Goal: Use online tool/utility: Utilize a website feature to perform a specific function

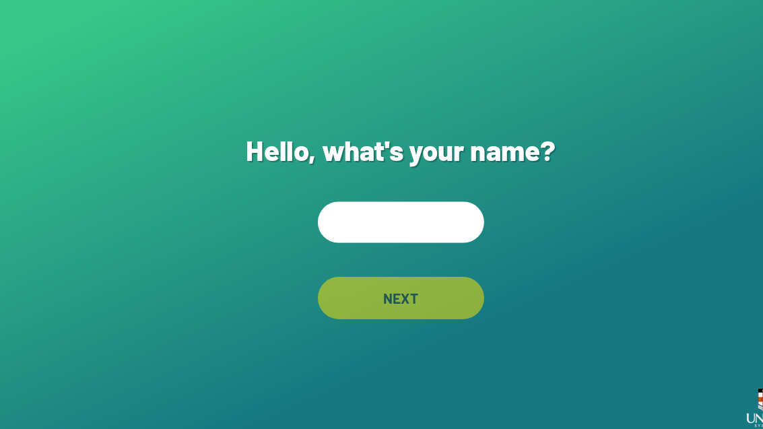
click at [371, 231] on input "text" at bounding box center [381, 211] width 158 height 39
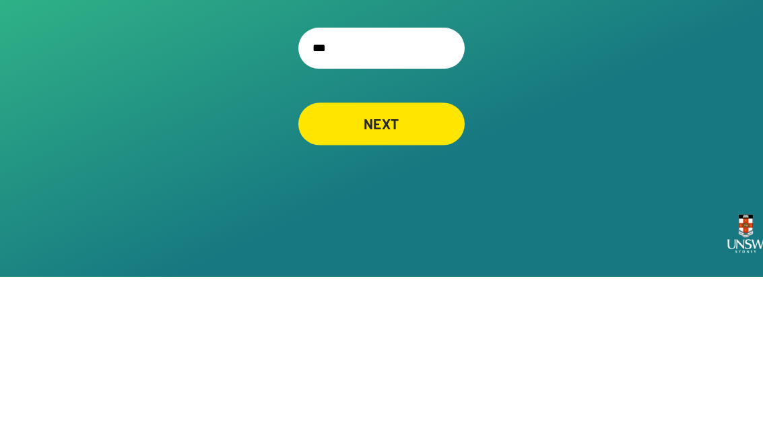
type input "***"
click at [337, 110] on div "Hello, what's your name? *** NEXT" at bounding box center [381, 214] width 763 height 429
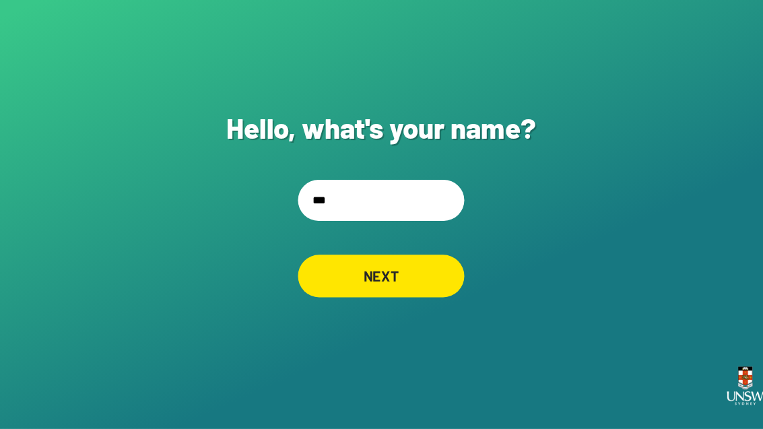
click at [349, 263] on div "NEXT" at bounding box center [381, 283] width 158 height 40
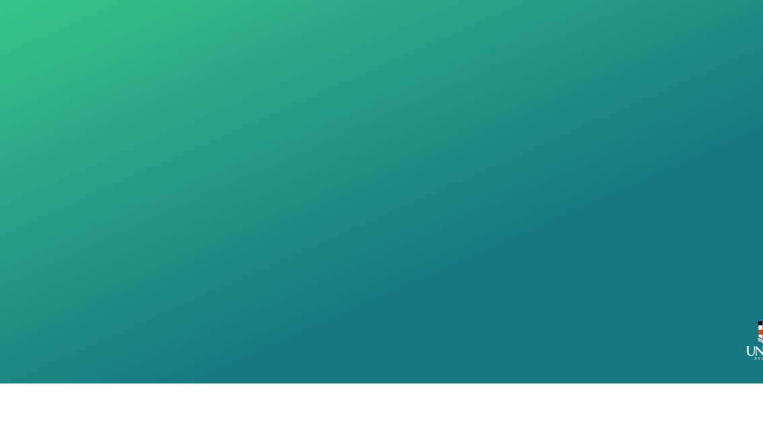
scroll to position [43, 0]
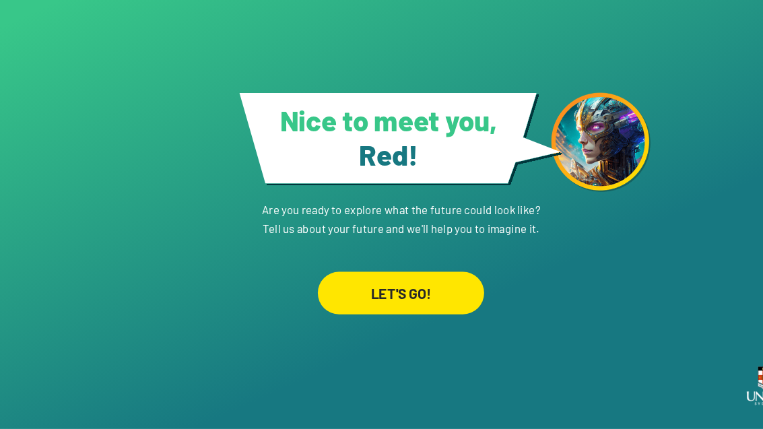
click at [345, 280] on div "LET'S GO!" at bounding box center [381, 300] width 158 height 40
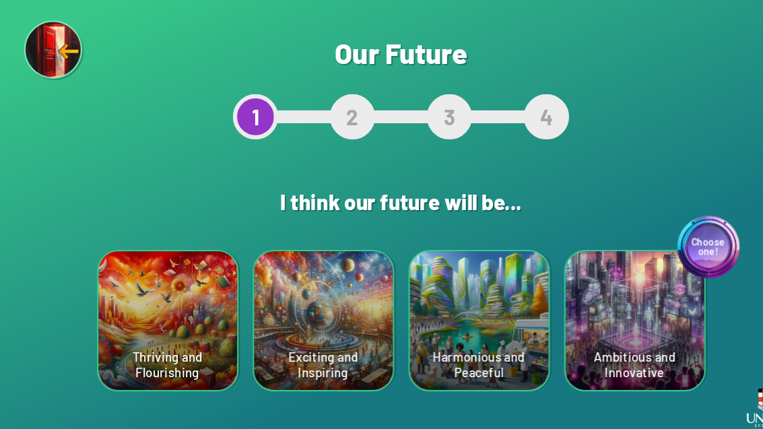
click at [632, 306] on div "Choose one! Ambitious and Innovative" at bounding box center [604, 305] width 132 height 132
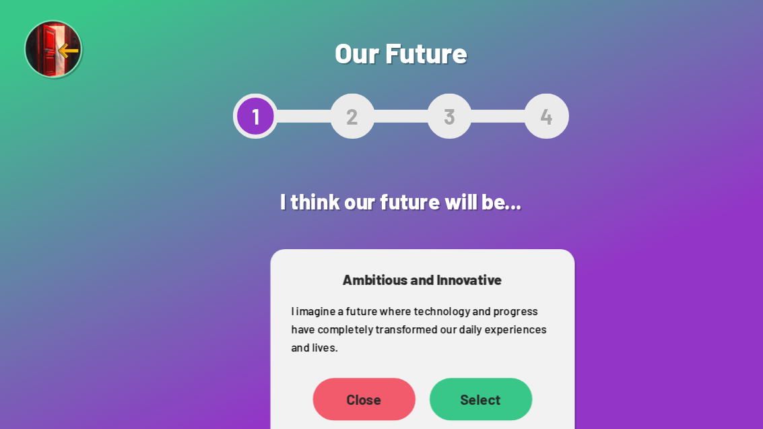
scroll to position [23, 0]
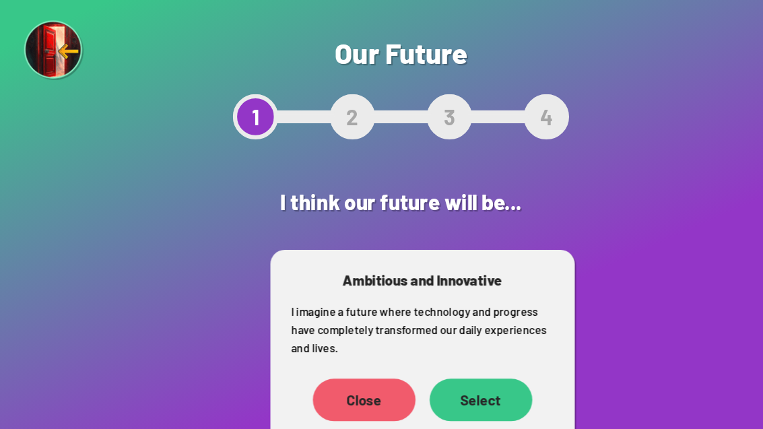
click at [464, 360] on div "Select" at bounding box center [458, 380] width 98 height 40
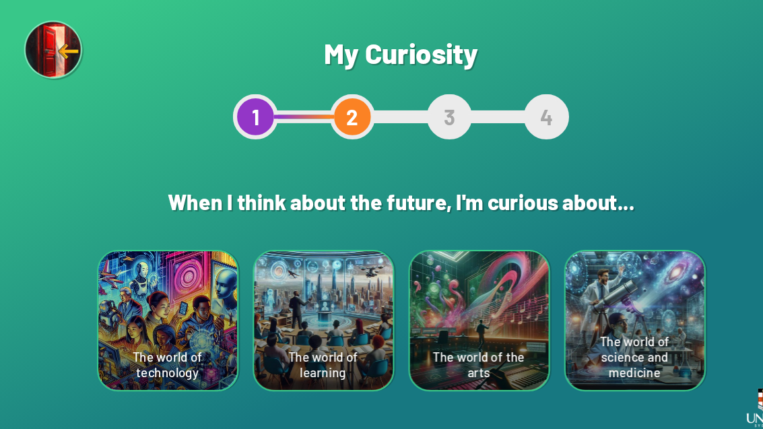
click at [147, 309] on div "The world of technology" at bounding box center [160, 305] width 132 height 132
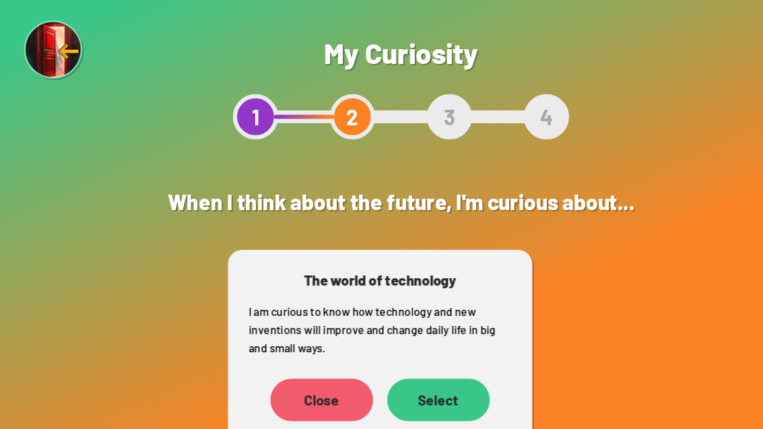
click at [423, 386] on div "Select" at bounding box center [418, 380] width 98 height 40
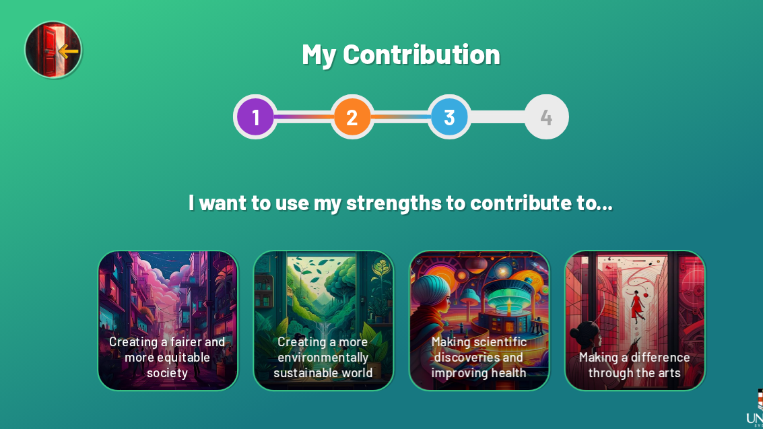
click at [290, 348] on div "Creating a more environmentally sustainable world" at bounding box center [308, 305] width 132 height 132
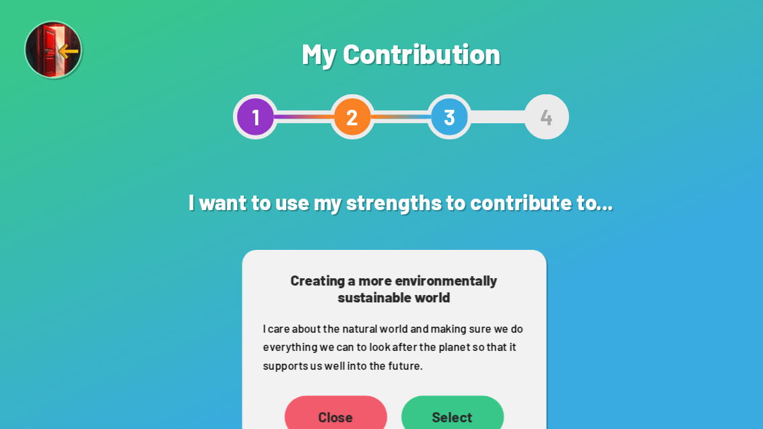
click at [447, 402] on div "Select" at bounding box center [431, 397] width 98 height 40
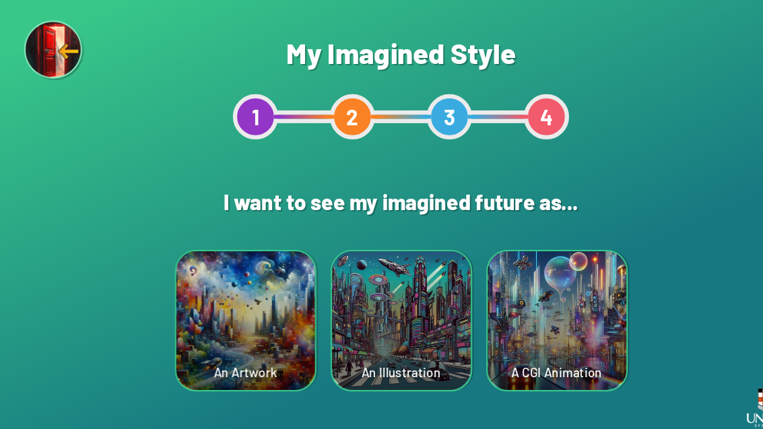
click at [246, 300] on div "An Artwork" at bounding box center [234, 305] width 132 height 132
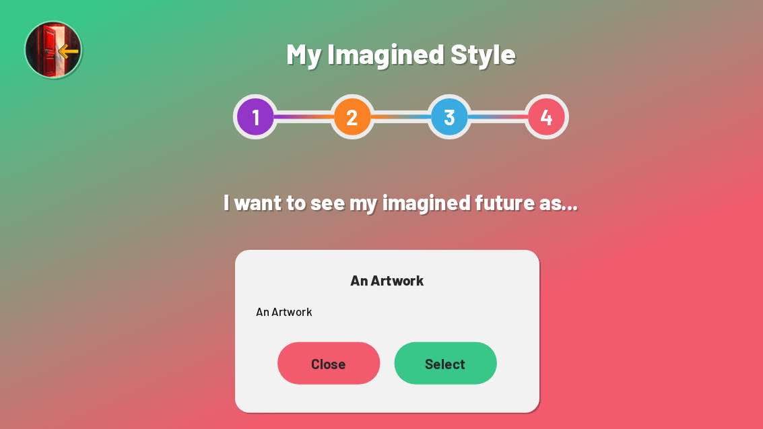
click at [407, 344] on div "Select" at bounding box center [424, 345] width 98 height 40
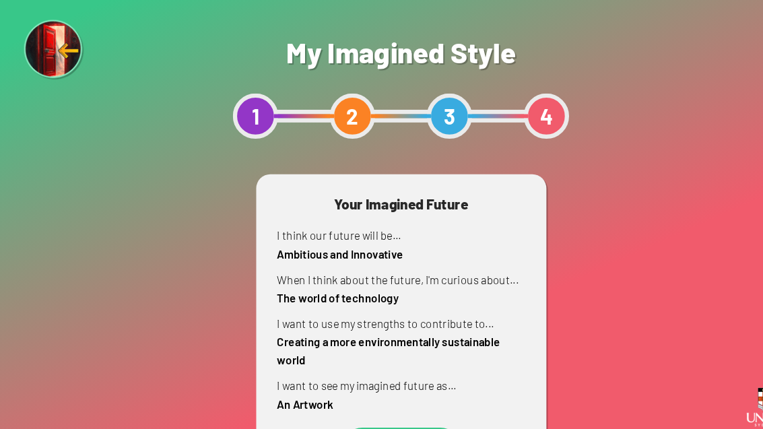
scroll to position [23, 0]
click at [394, 408] on div "Show me" at bounding box center [382, 428] width 115 height 40
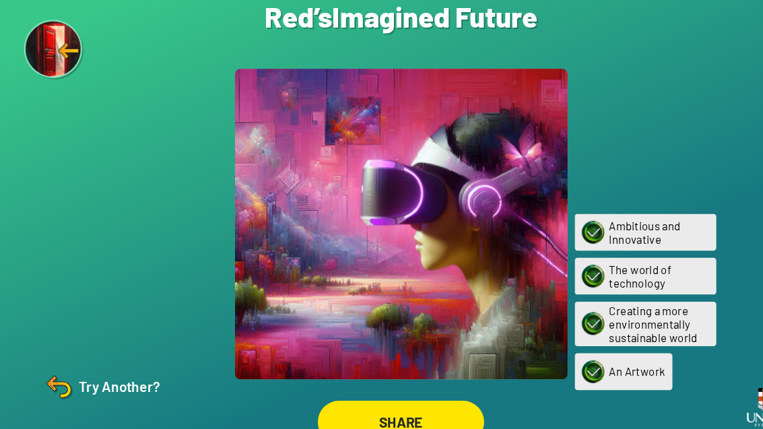
scroll to position [23, 0]
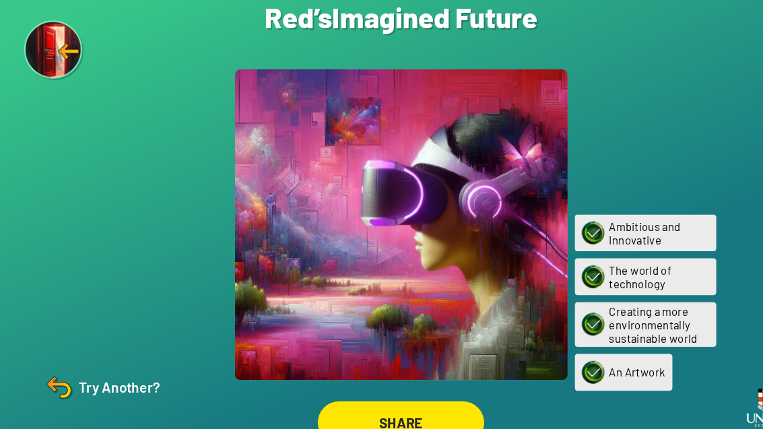
click at [84, 385] on div "Try Another?" at bounding box center [96, 368] width 113 height 32
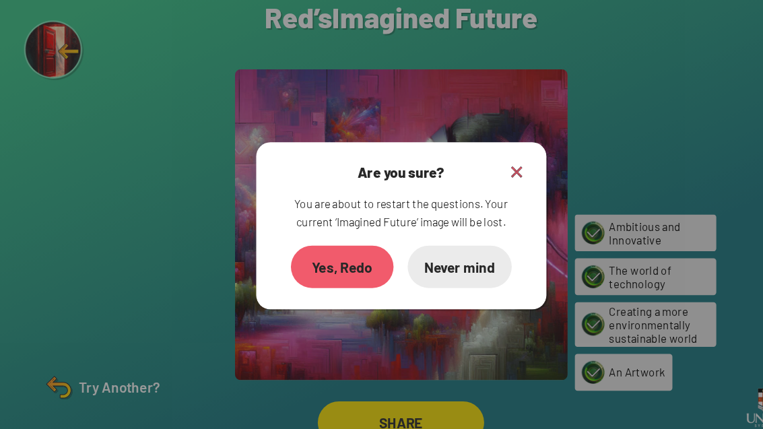
click at [313, 257] on div "Yes, Redo" at bounding box center [326, 254] width 98 height 40
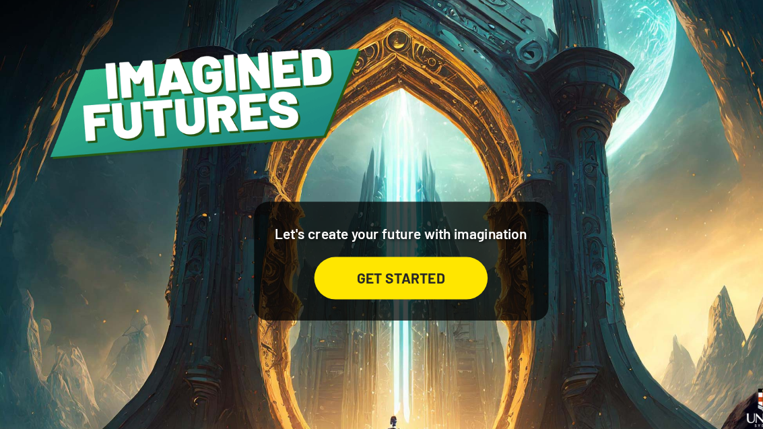
click at [324, 285] on div "GET STARTED" at bounding box center [381, 265] width 165 height 40
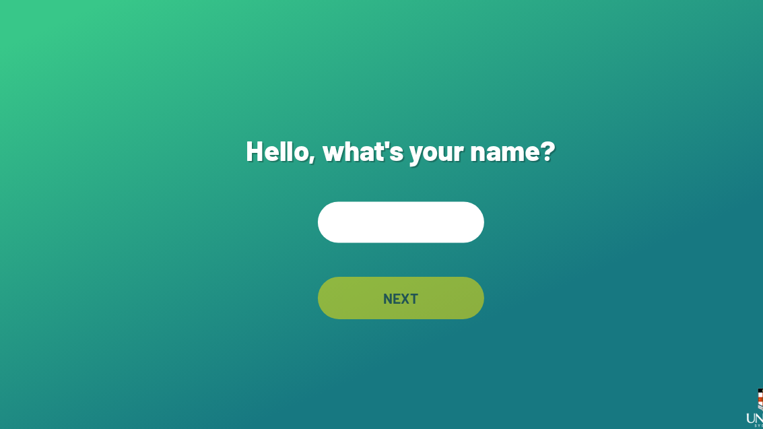
click at [342, 230] on input "text" at bounding box center [381, 211] width 158 height 39
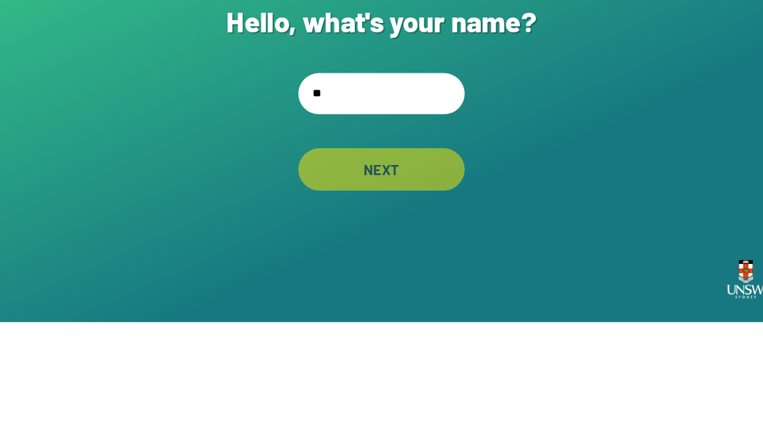
type input "***"
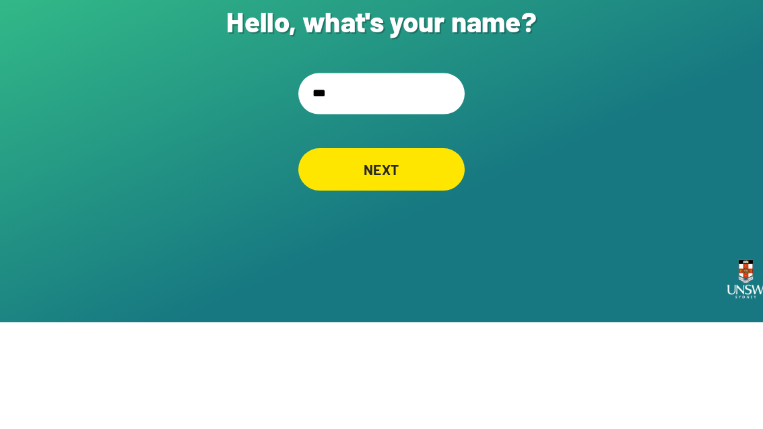
click at [348, 263] on div "NEXT" at bounding box center [381, 283] width 158 height 40
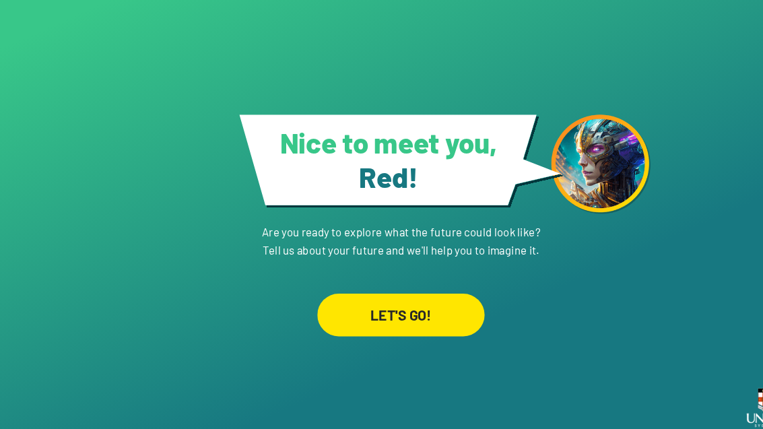
click at [356, 312] on div "LET'S GO!" at bounding box center [381, 300] width 159 height 40
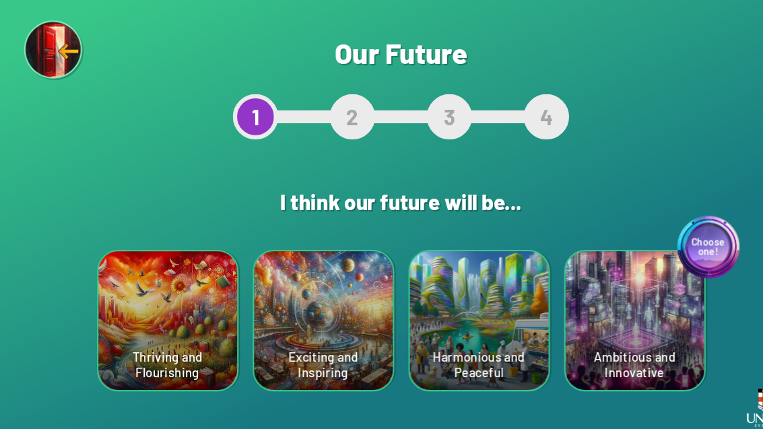
click at [460, 299] on div "Harmonious and Peaceful" at bounding box center [456, 305] width 132 height 132
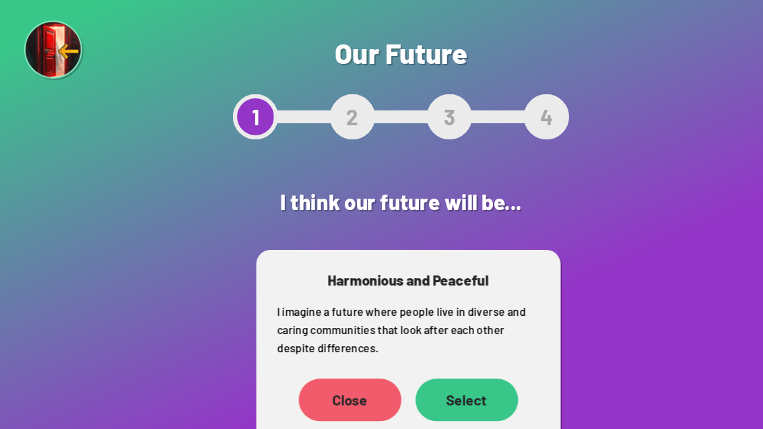
click at [412, 387] on div "Select" at bounding box center [444, 380] width 98 height 40
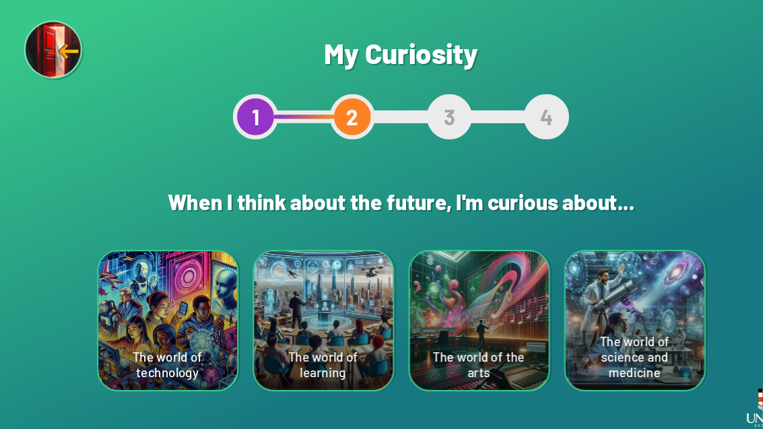
click at [296, 315] on div "The world of learning" at bounding box center [308, 305] width 132 height 132
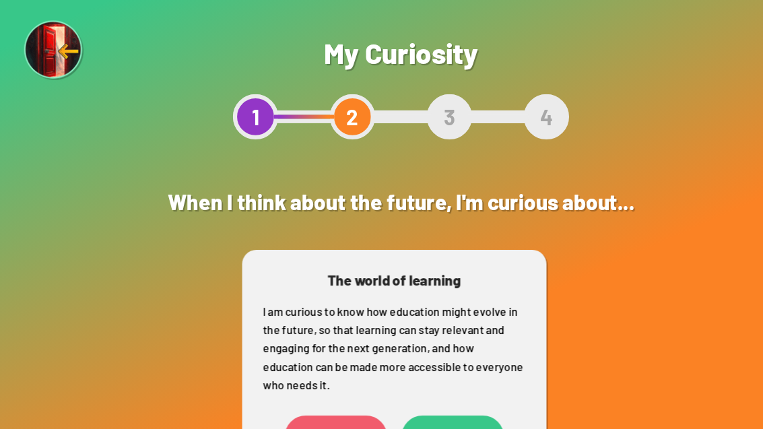
click at [408, 422] on div "Select" at bounding box center [431, 415] width 98 height 40
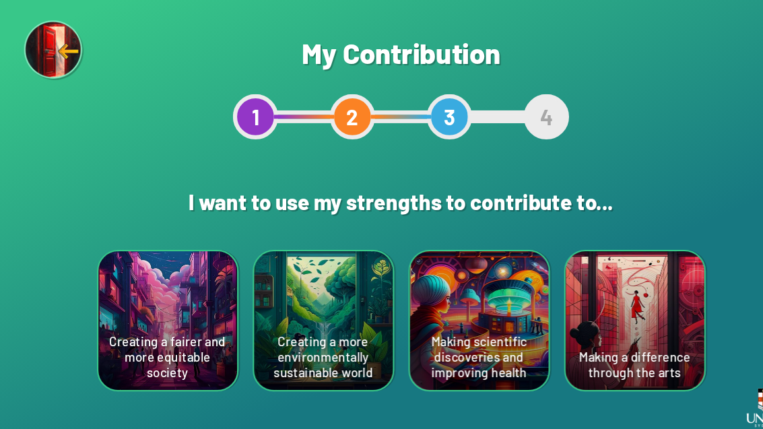
click at [138, 284] on div "Creating a fairer and more equitable society" at bounding box center [160, 305] width 132 height 132
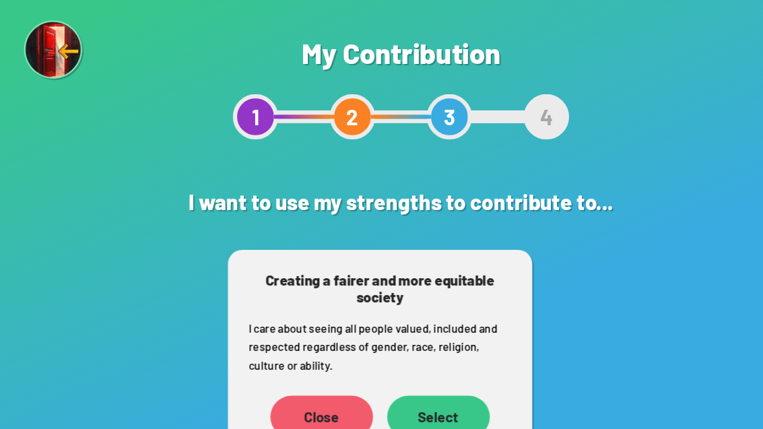
click at [402, 395] on div "Select" at bounding box center [418, 397] width 98 height 40
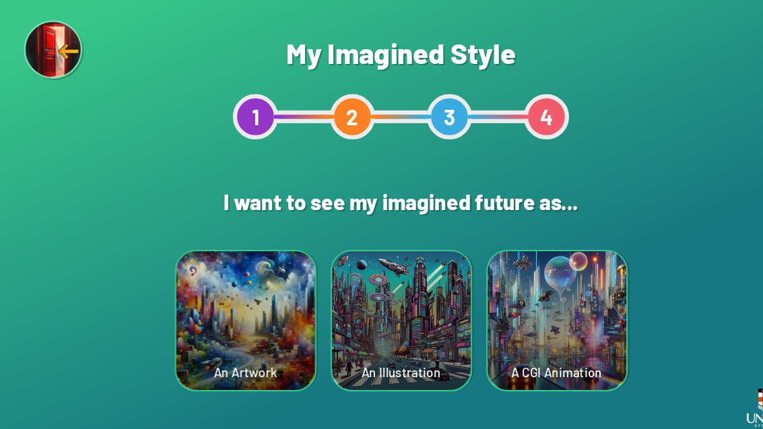
click at [343, 299] on div "An Illustration" at bounding box center [382, 305] width 132 height 132
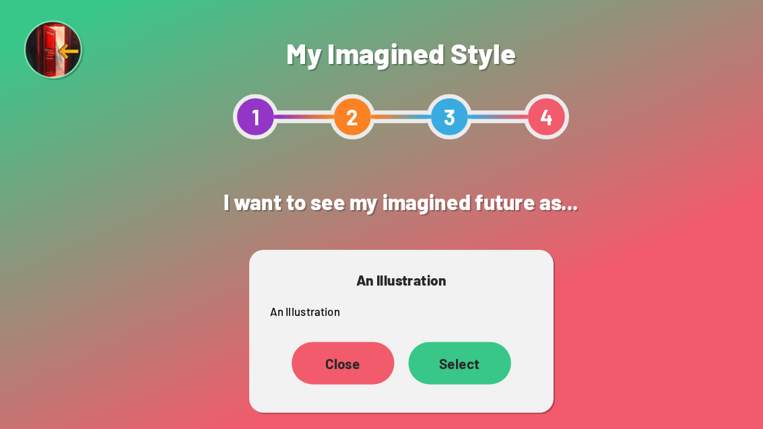
click at [420, 342] on div "Select" at bounding box center [438, 345] width 98 height 40
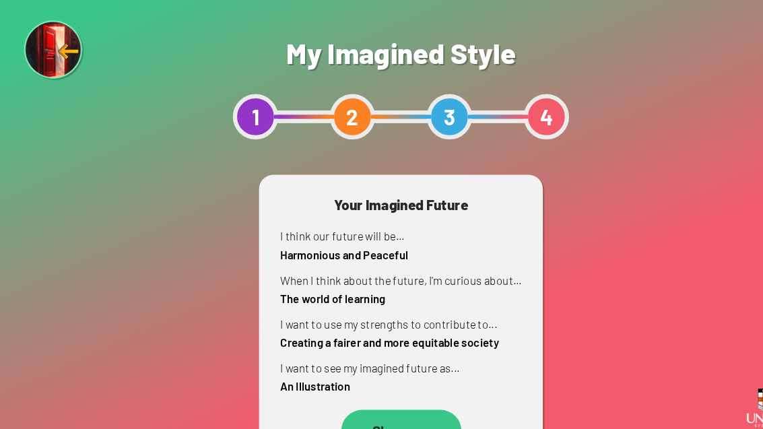
click at [352, 414] on div "Show me" at bounding box center [382, 410] width 115 height 40
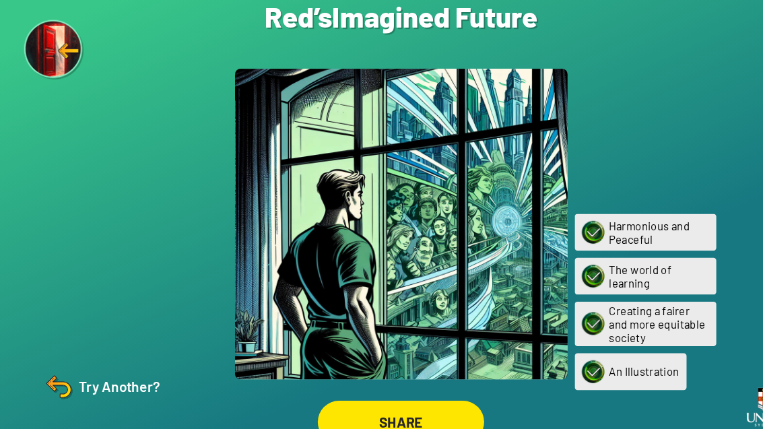
scroll to position [23, 0]
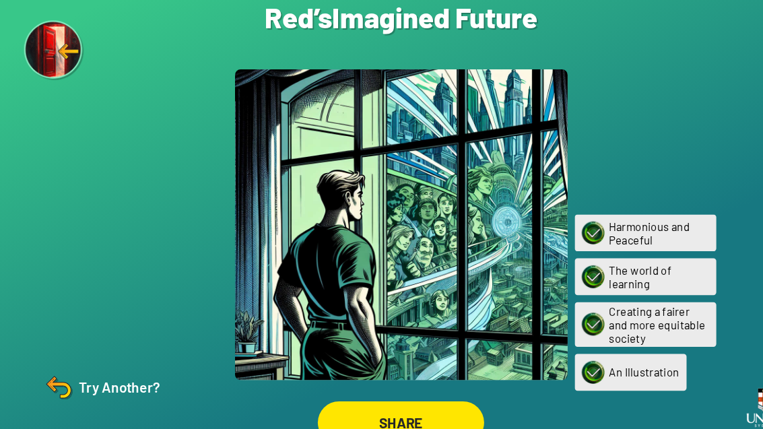
click at [69, 377] on img at bounding box center [56, 368] width 32 height 32
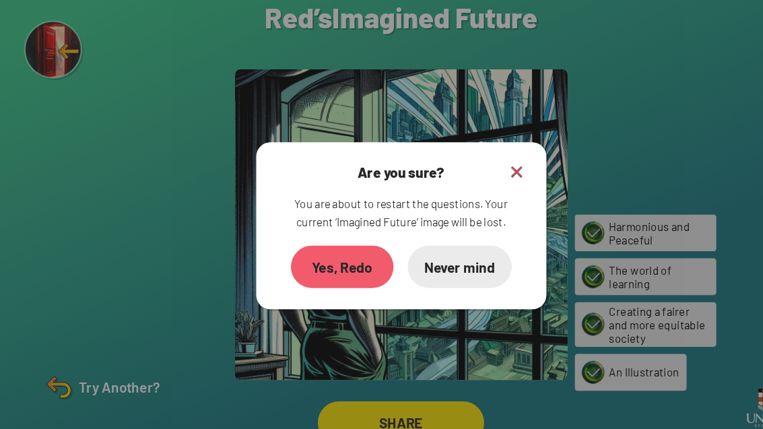
click at [309, 252] on div "Yes, Redo" at bounding box center [326, 254] width 98 height 40
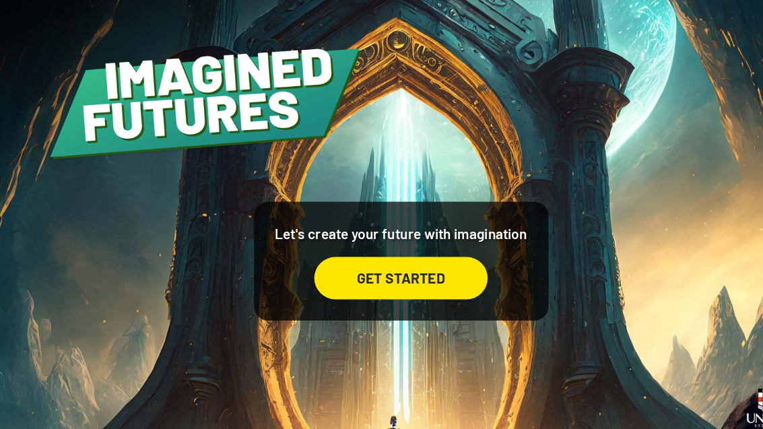
click at [315, 282] on div "GET STARTED" at bounding box center [381, 265] width 165 height 40
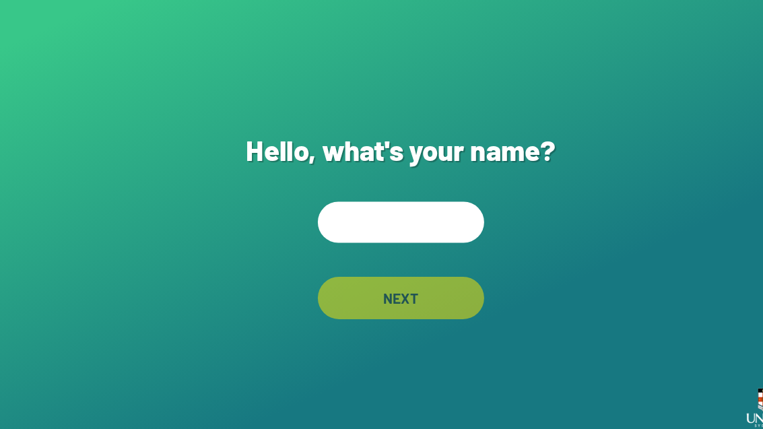
click at [393, 216] on input "text" at bounding box center [381, 211] width 158 height 39
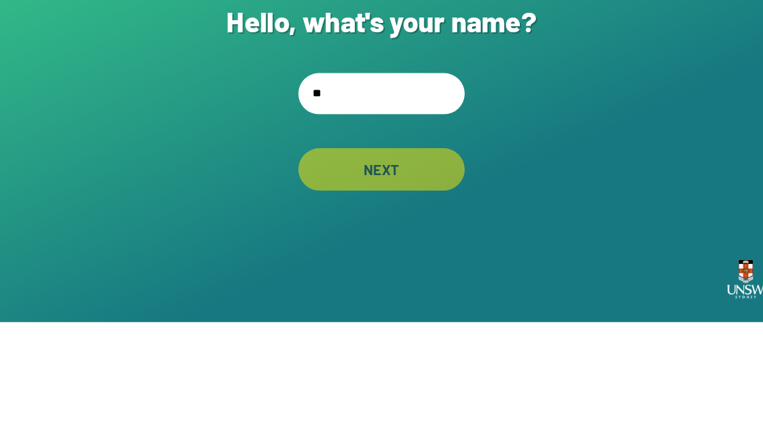
type input "***"
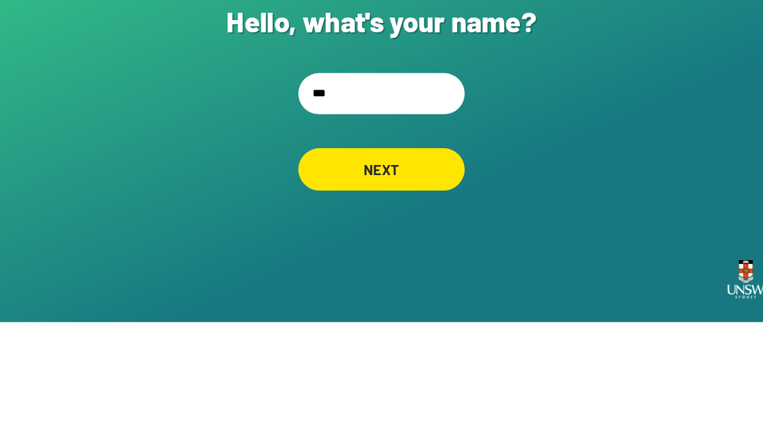
click at [406, 263] on div "NEXT" at bounding box center [381, 283] width 158 height 40
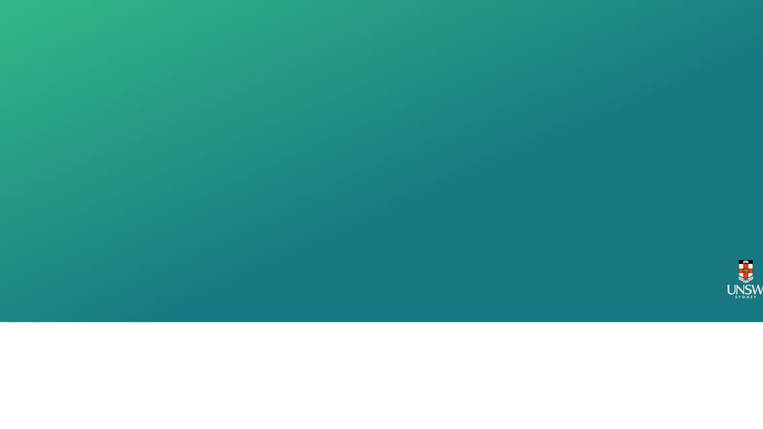
scroll to position [23, 0]
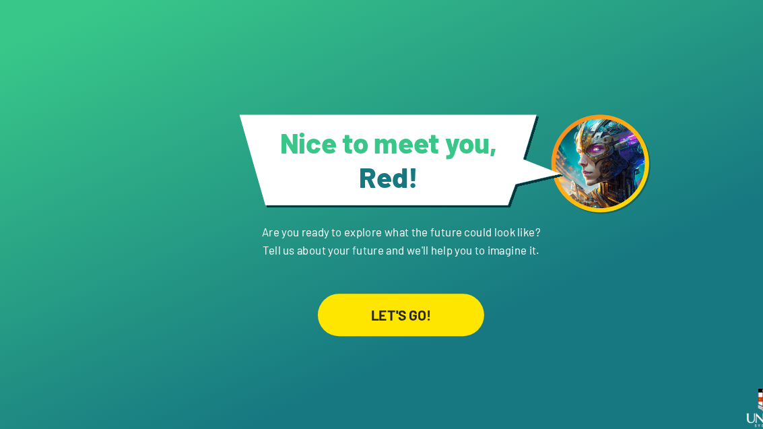
click at [432, 289] on div "LET'S GO!" at bounding box center [381, 300] width 158 height 40
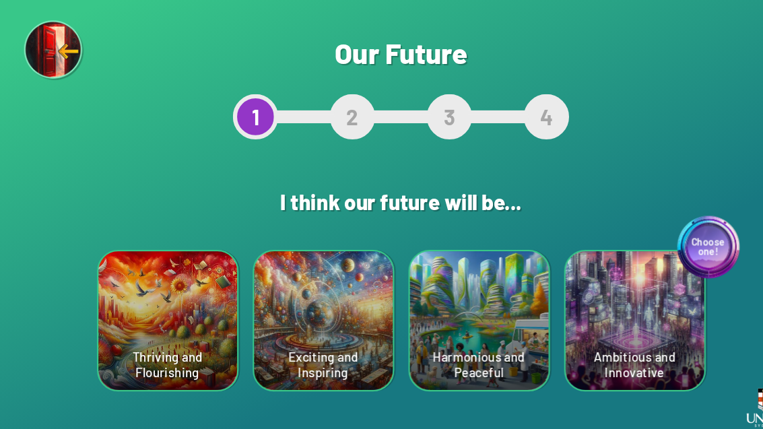
click at [474, 300] on div "Harmonious and Peaceful" at bounding box center [456, 305] width 132 height 132
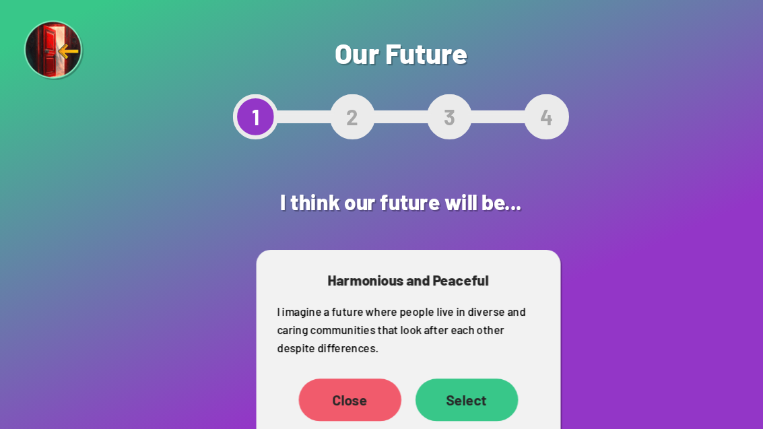
click at [467, 374] on div "Select" at bounding box center [444, 380] width 98 height 40
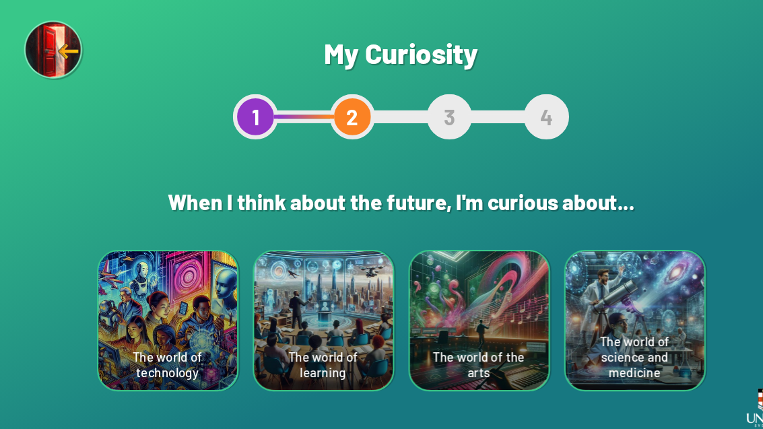
click at [612, 298] on div "The world of science and medicine" at bounding box center [604, 305] width 132 height 132
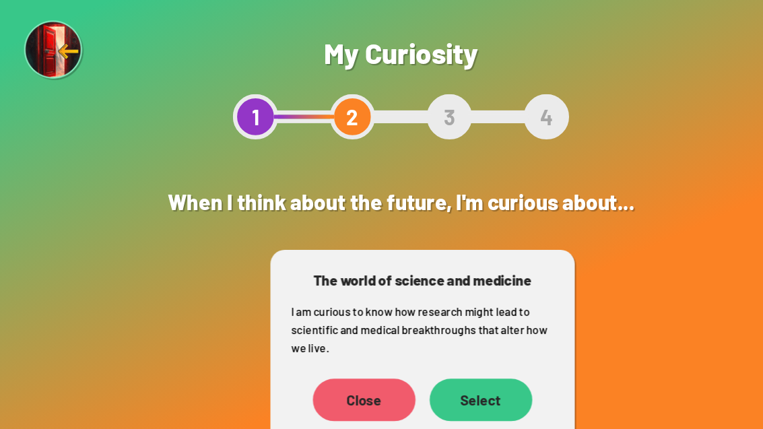
click at [477, 384] on div "Select" at bounding box center [458, 380] width 98 height 40
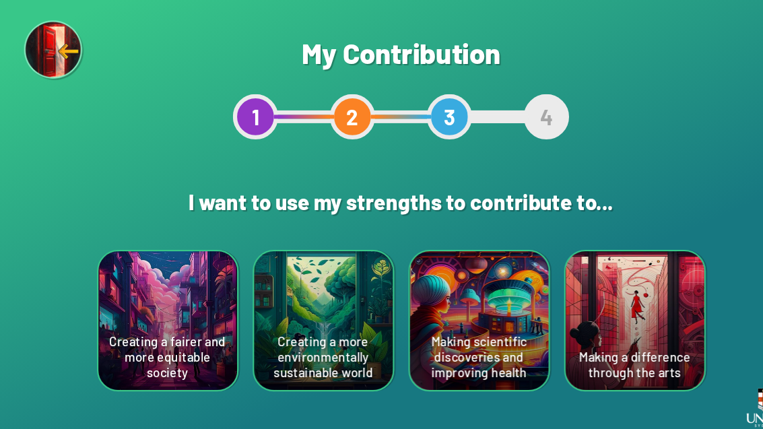
click at [482, 301] on div "Making scientific discoveries and improving health" at bounding box center [456, 305] width 132 height 132
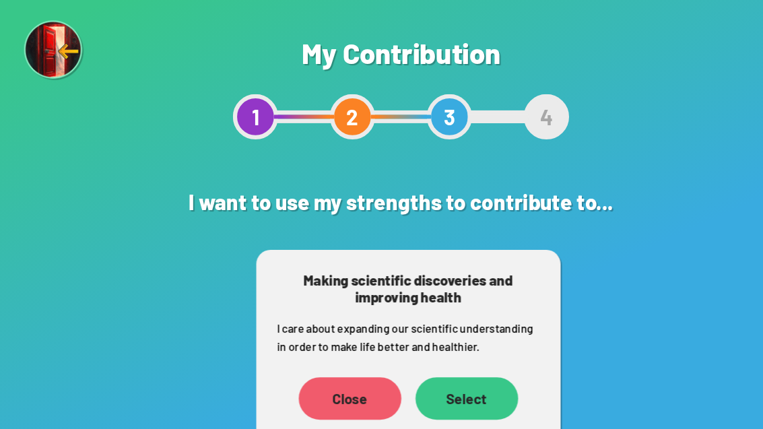
click at [461, 393] on div "Select" at bounding box center [444, 379] width 98 height 40
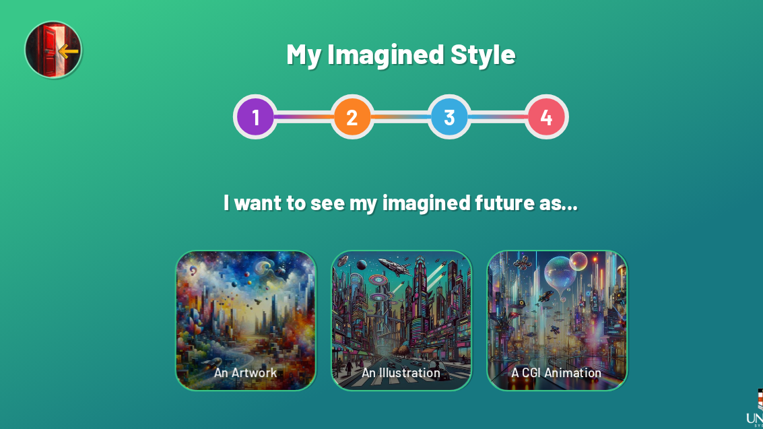
click at [550, 313] on div "A CGI Animation" at bounding box center [530, 305] width 132 height 132
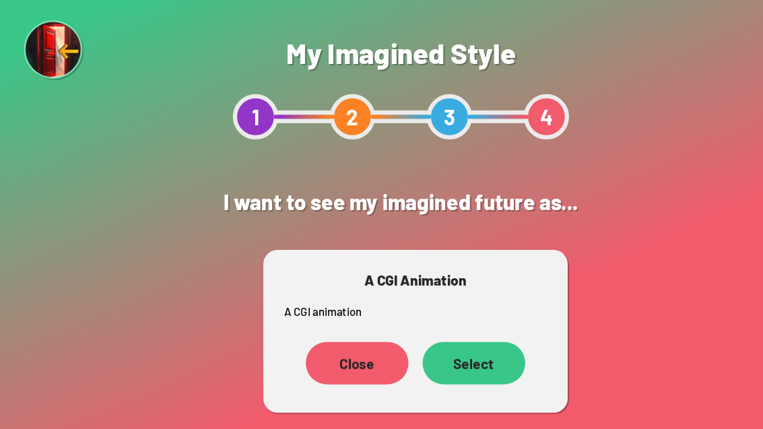
click at [472, 343] on div "Select" at bounding box center [451, 345] width 98 height 40
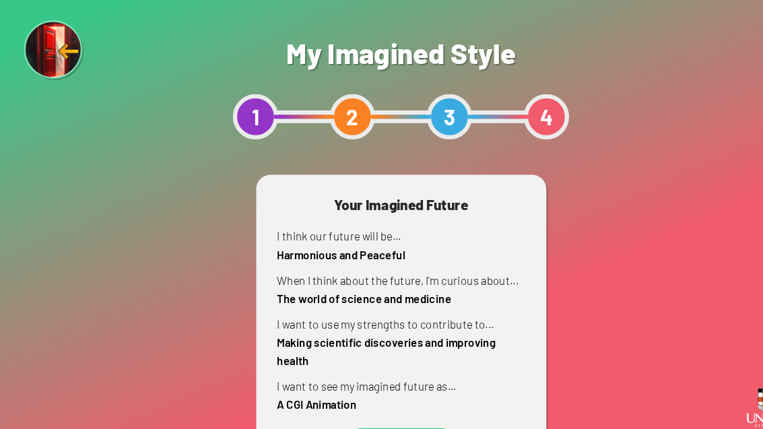
click at [414, 408] on div "Show me" at bounding box center [382, 428] width 115 height 40
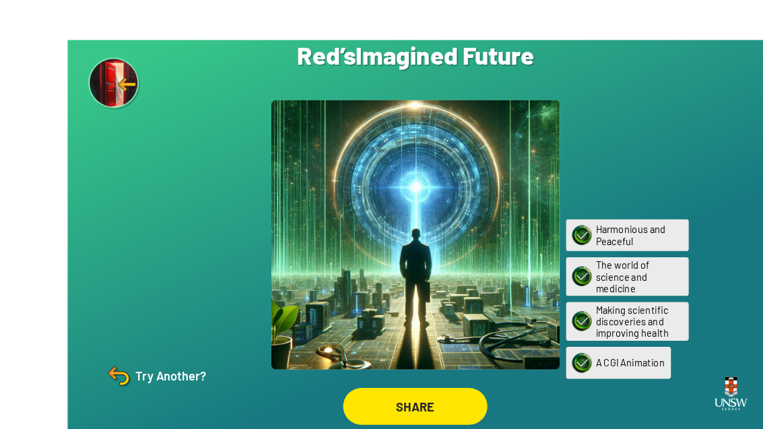
scroll to position [18, 0]
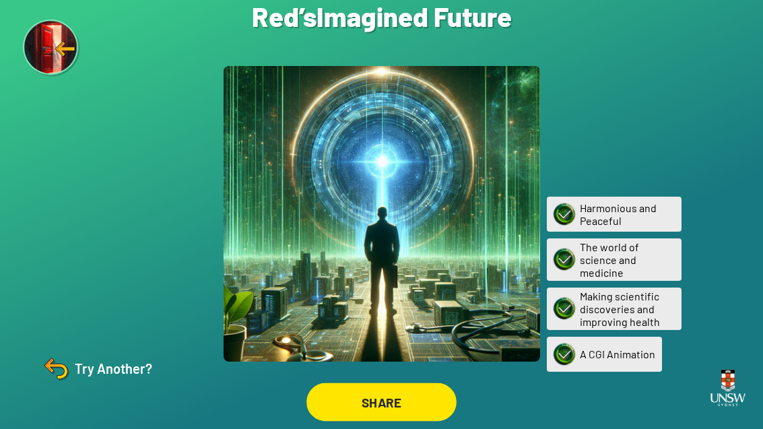
click at [369, 413] on div "SHARE" at bounding box center [382, 402] width 150 height 38
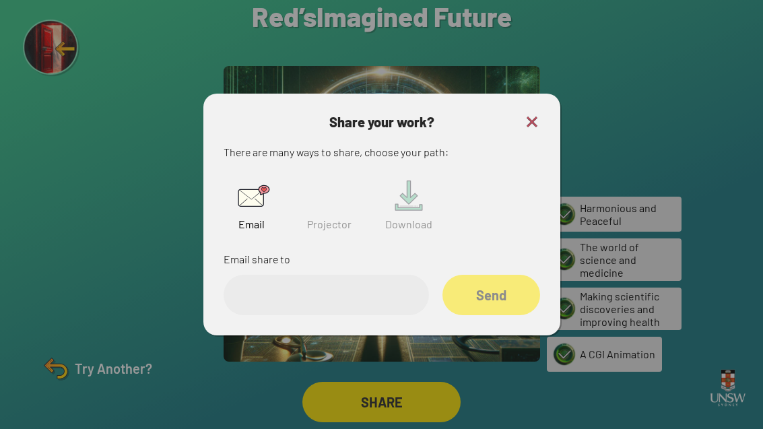
click at [413, 195] on img at bounding box center [408, 195] width 43 height 43
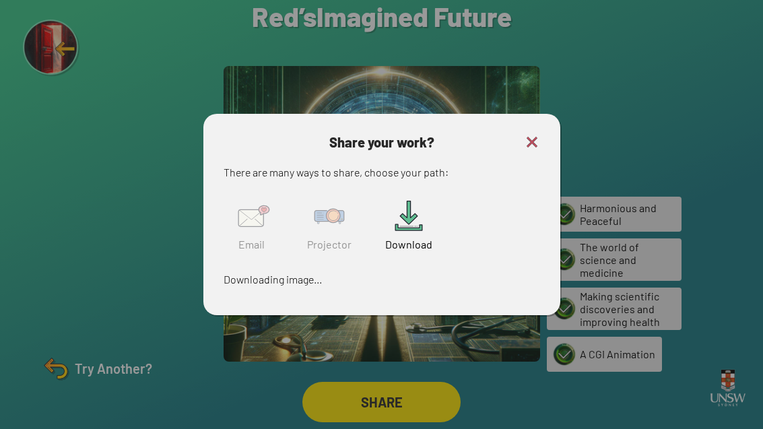
click at [330, 226] on img at bounding box center [329, 216] width 43 height 43
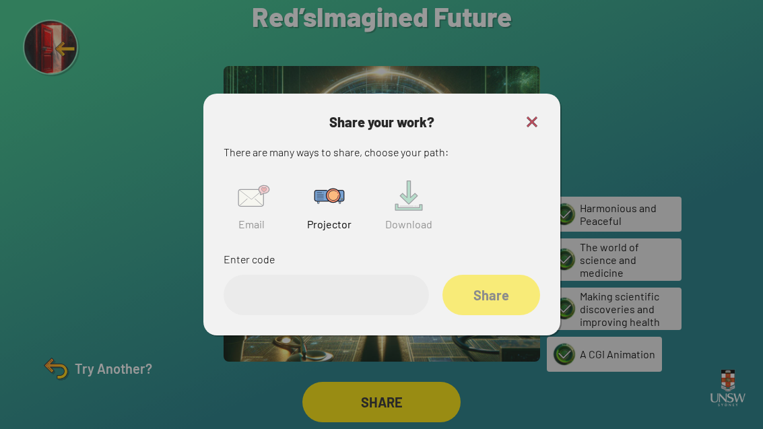
click at [335, 291] on input "text" at bounding box center [326, 295] width 205 height 40
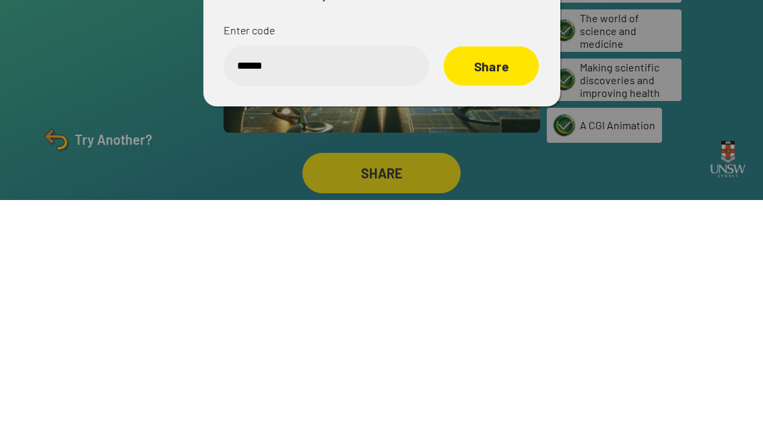
type input "******"
click at [517, 276] on div "Share" at bounding box center [490, 296] width 95 height 40
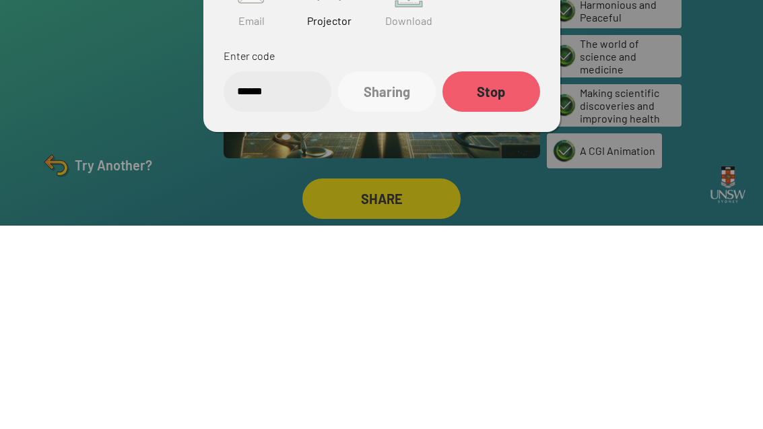
click at [539, 114] on img at bounding box center [532, 122] width 16 height 16
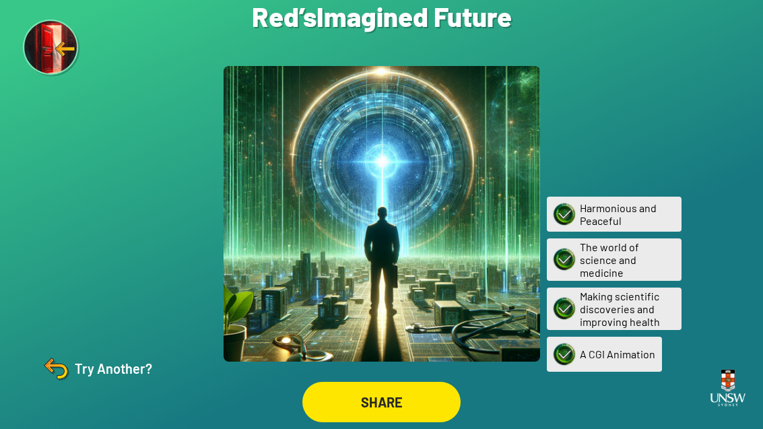
click at [70, 352] on img at bounding box center [56, 368] width 32 height 32
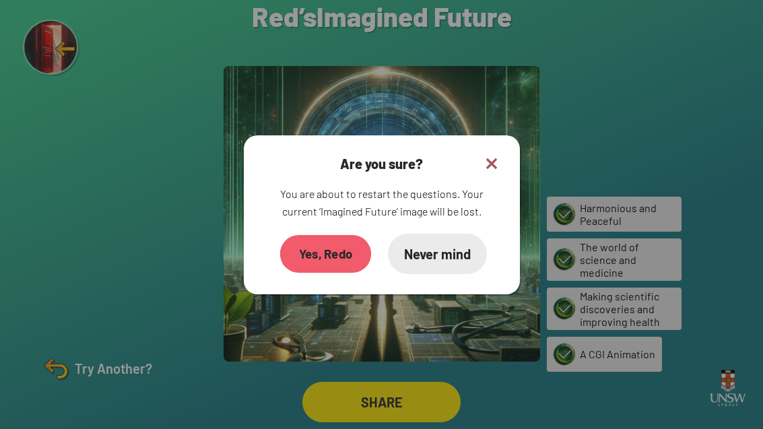
click at [310, 240] on div "Yes, Redo" at bounding box center [325, 253] width 91 height 38
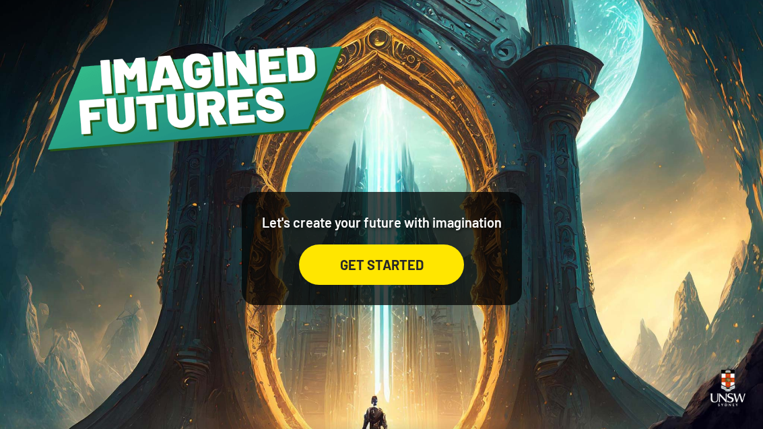
click at [331, 260] on div "GET STARTED" at bounding box center [381, 248] width 165 height 73
click at [358, 282] on div "GET STARTED" at bounding box center [381, 265] width 165 height 40
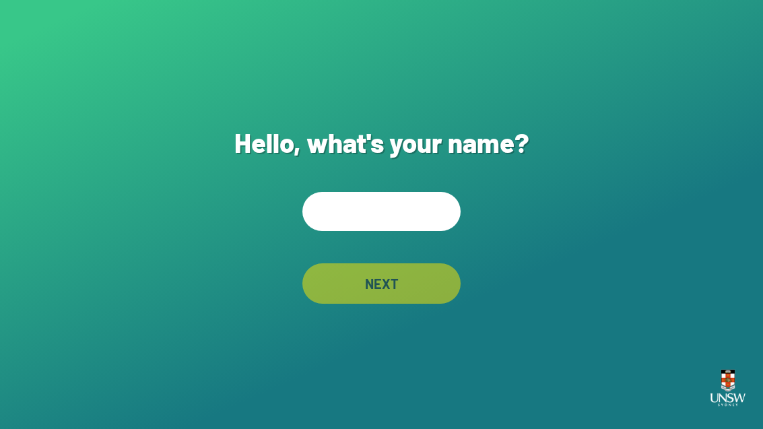
click at [328, 230] on input "text" at bounding box center [381, 211] width 158 height 39
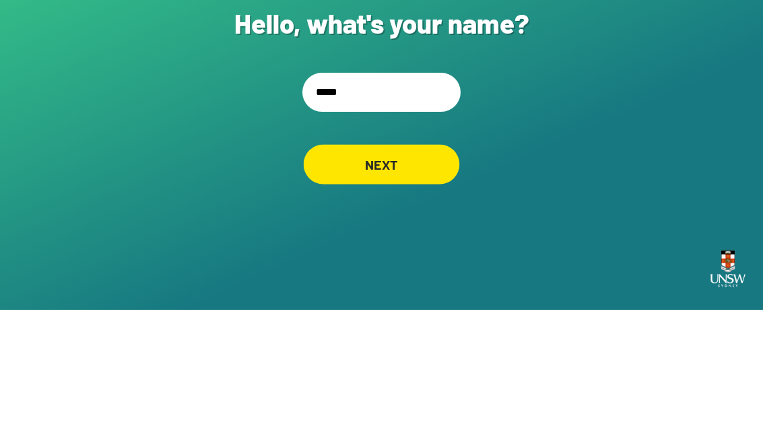
type input "*****"
click at [350, 263] on div "NEXT" at bounding box center [382, 283] width 156 height 40
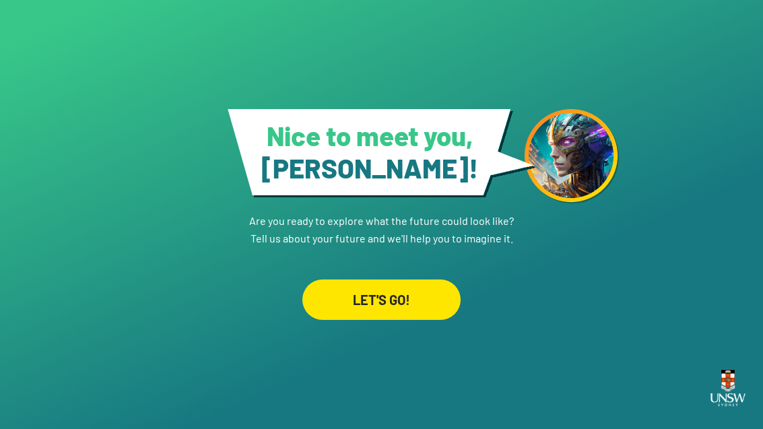
click at [359, 365] on div "Nice to meet you, [PERSON_NAME] ! Are you ready to explore what the future coul…" at bounding box center [381, 214] width 763 height 429
click at [362, 315] on div "LET'S GO!" at bounding box center [381, 300] width 158 height 40
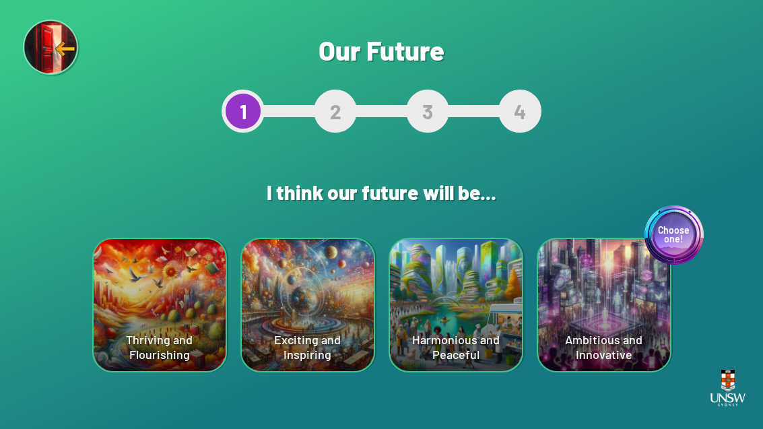
click at [296, 323] on div "Exciting and Inspiring" at bounding box center [308, 305] width 132 height 132
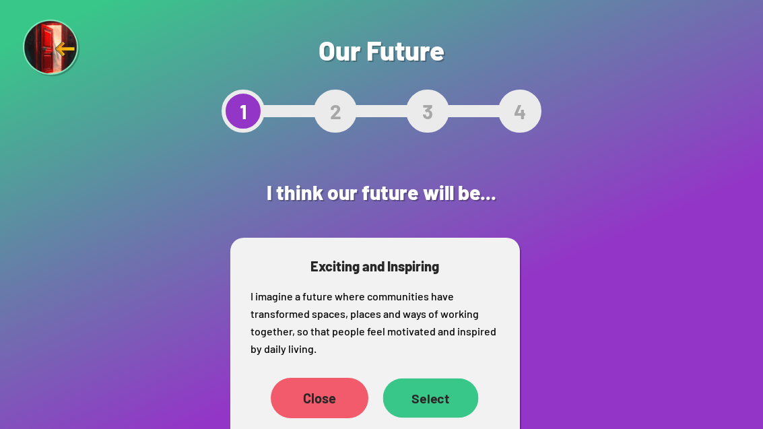
click at [432, 395] on div "Select" at bounding box center [431, 399] width 96 height 40
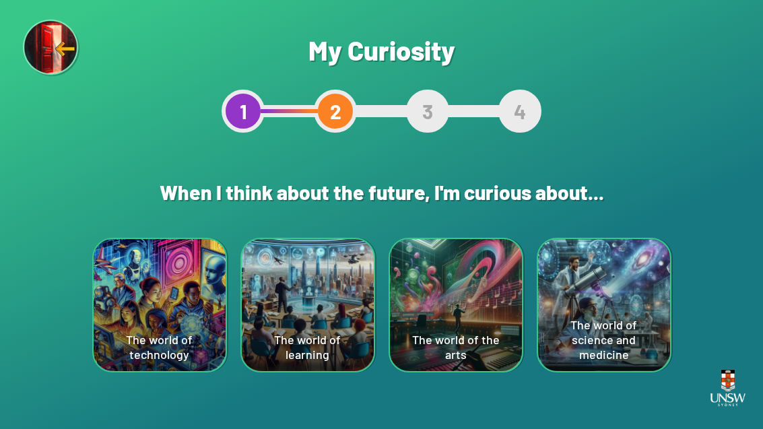
click at [610, 295] on div "The world of science and medicine" at bounding box center [604, 305] width 132 height 132
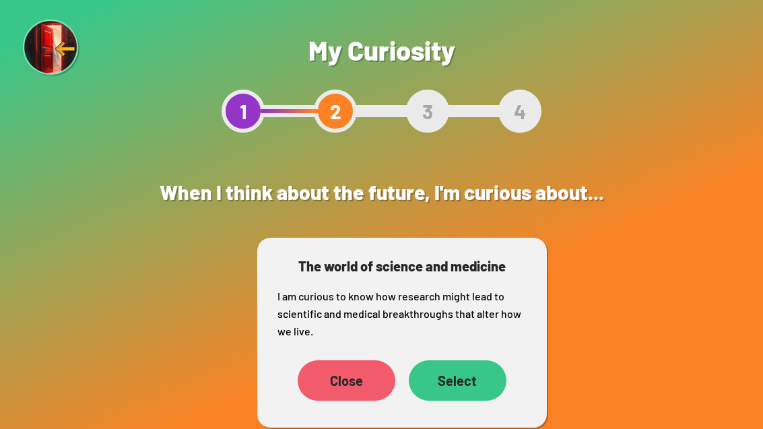
click at [451, 391] on div "Select" at bounding box center [458, 380] width 98 height 40
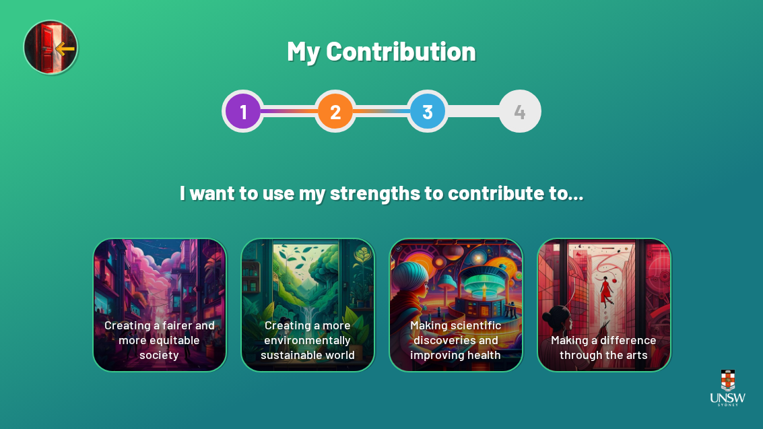
click at [594, 290] on div "Making a difference through the arts" at bounding box center [604, 305] width 132 height 132
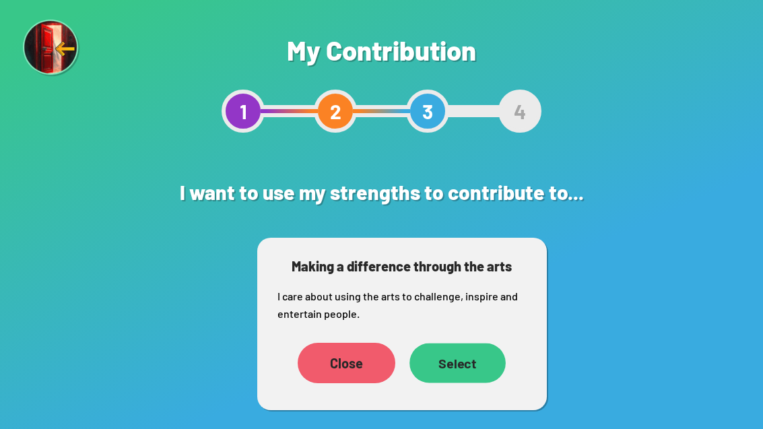
click at [473, 358] on div "Select" at bounding box center [458, 363] width 96 height 40
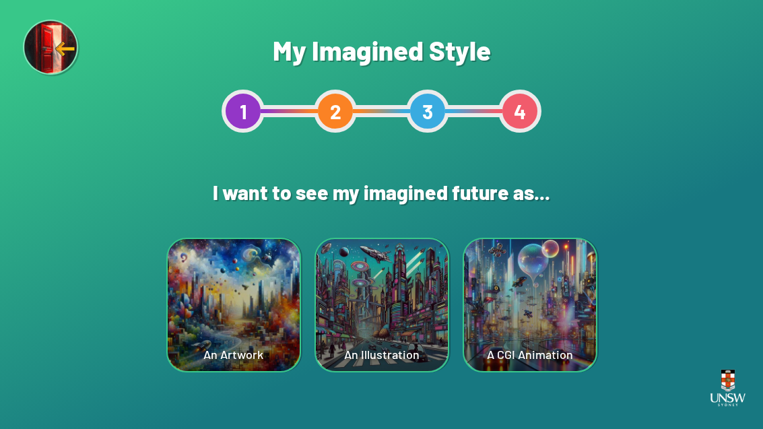
click at [563, 319] on div "A CGI Animation" at bounding box center [530, 305] width 132 height 132
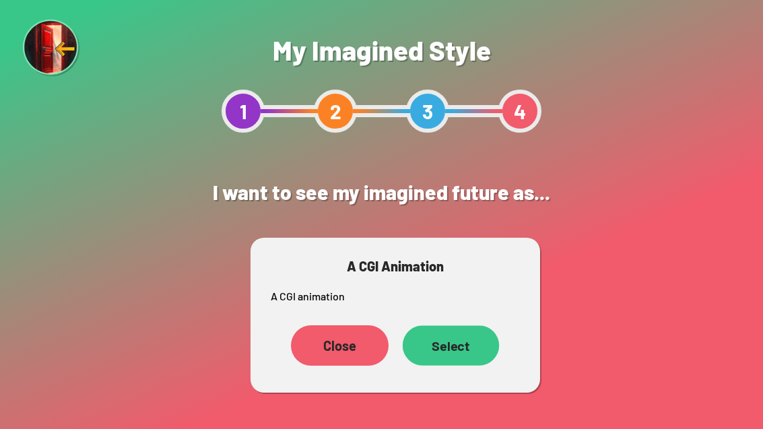
click at [449, 353] on div "Select" at bounding box center [450, 345] width 97 height 40
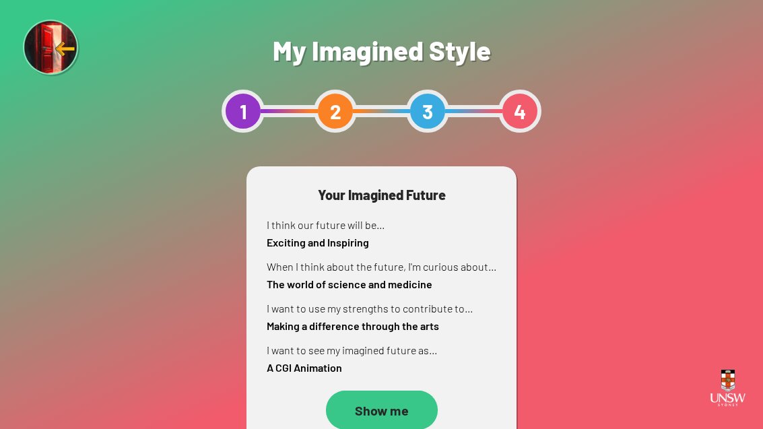
click at [377, 410] on div "Show me" at bounding box center [381, 411] width 112 height 40
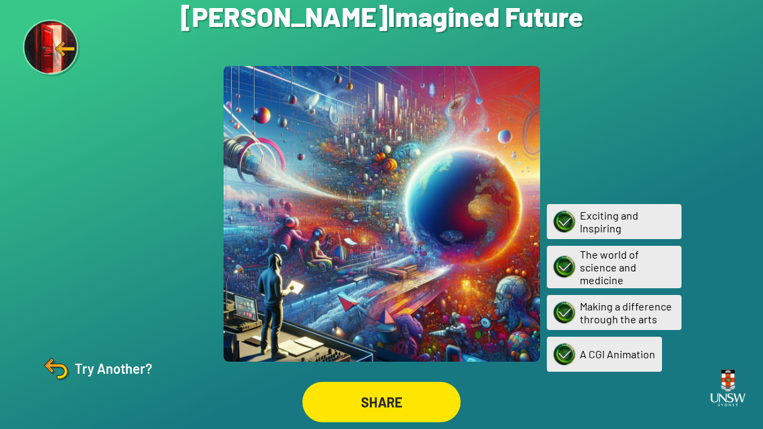
scroll to position [43, 0]
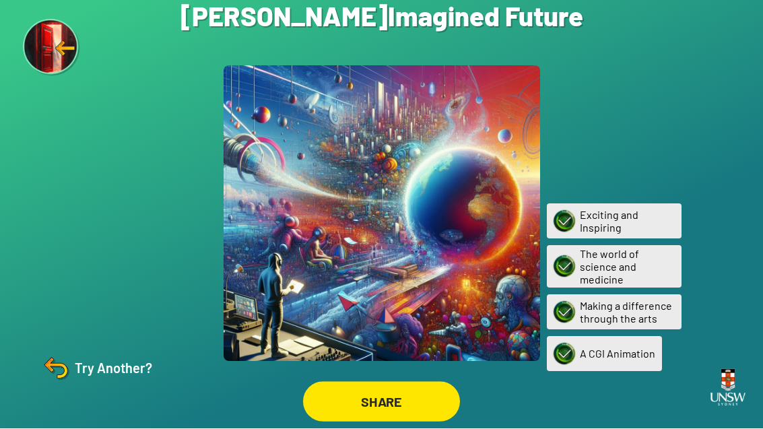
click at [417, 386] on div "SHARE" at bounding box center [381, 402] width 157 height 40
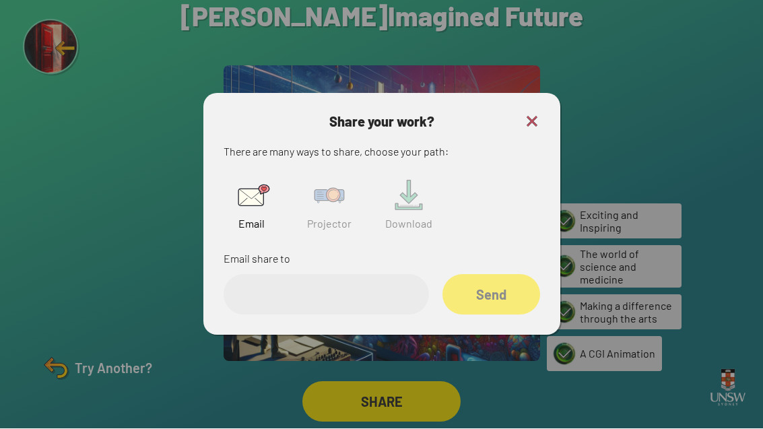
click at [317, 174] on img at bounding box center [329, 195] width 43 height 43
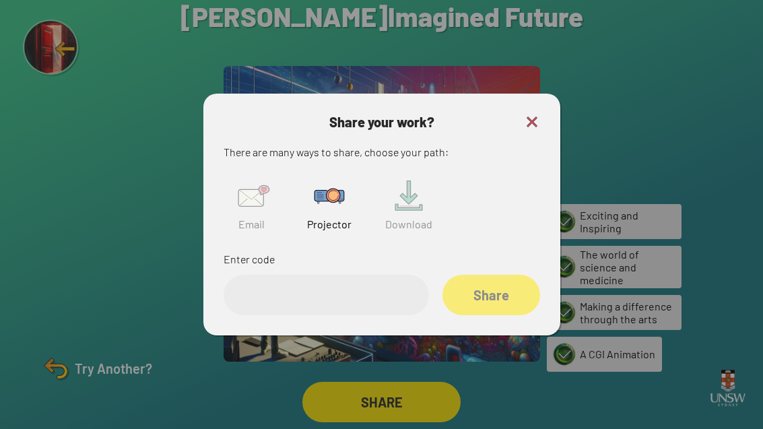
scroll to position [19, 0]
click at [352, 307] on input "text" at bounding box center [326, 295] width 205 height 40
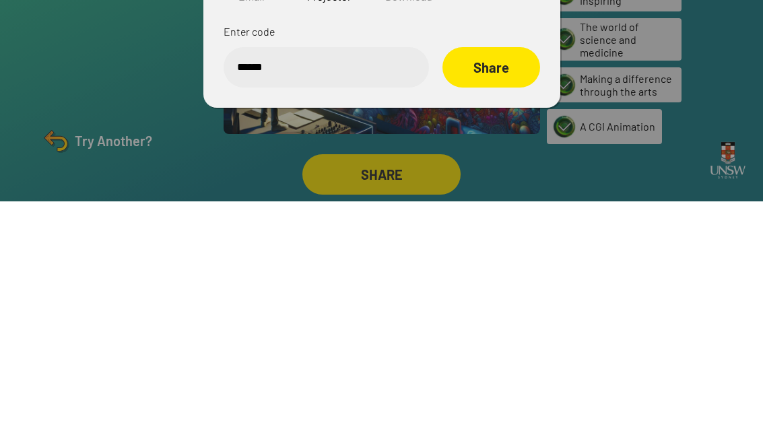
type input "******"
click at [496, 275] on div "Share" at bounding box center [492, 295] width 98 height 40
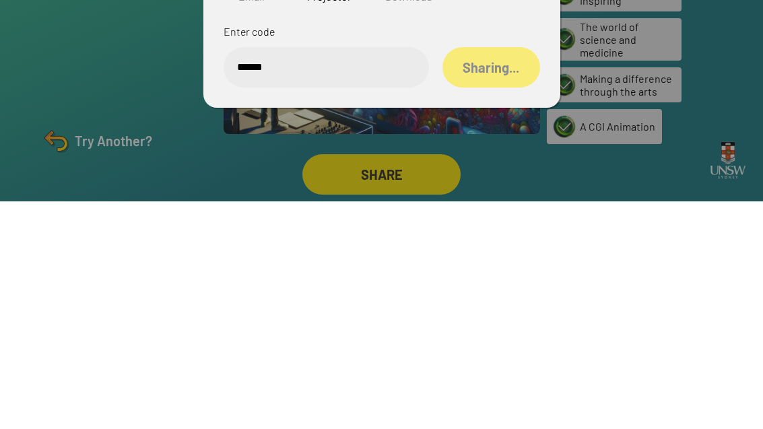
scroll to position [43, 0]
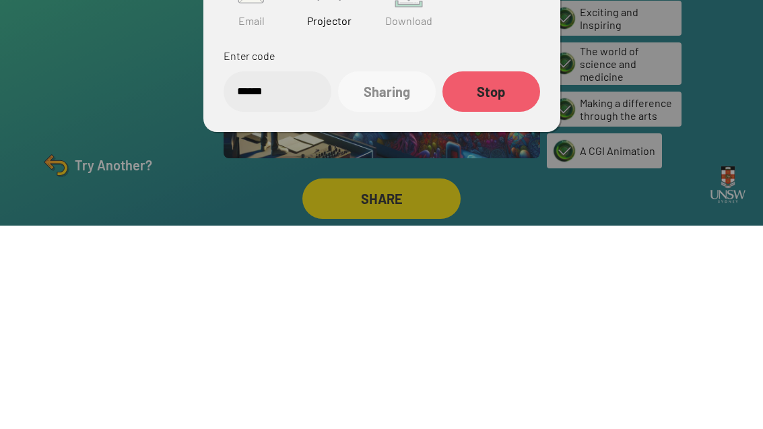
click at [531, 94] on div "Share your work? There are many ways to share, choose your path: Email Projecto…" at bounding box center [381, 215] width 357 height 242
click at [540, 114] on img at bounding box center [532, 122] width 16 height 16
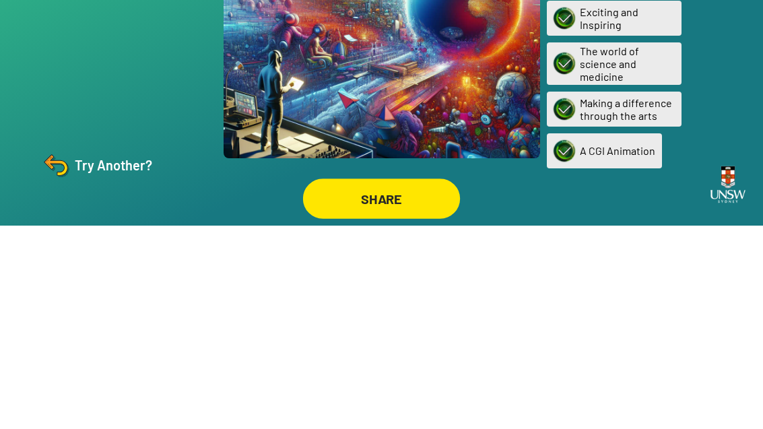
click at [386, 402] on div "SHARE" at bounding box center [381, 402] width 157 height 40
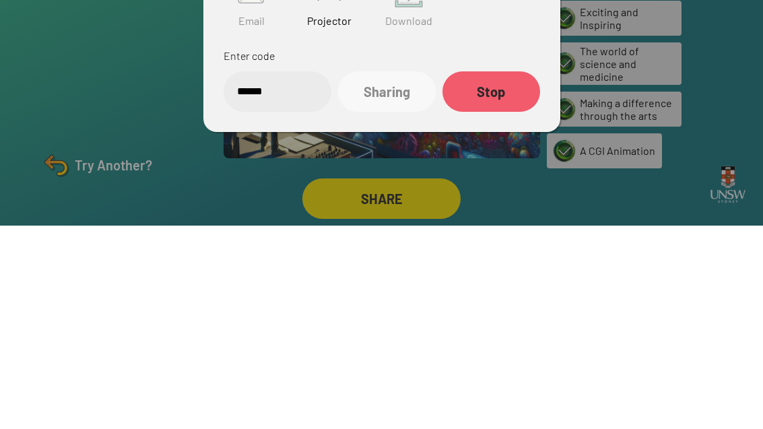
click at [543, 94] on div "Share your work? There are many ways to share, choose your path: Email Projecto…" at bounding box center [381, 215] width 357 height 242
click at [533, 114] on img at bounding box center [532, 122] width 16 height 16
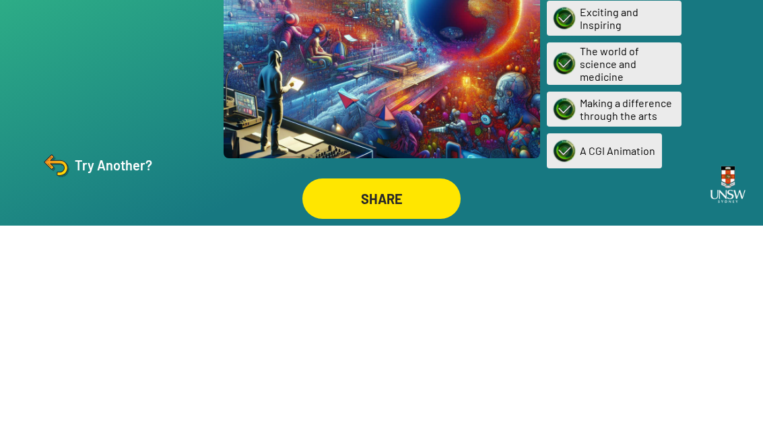
click at [120, 369] on div "Try Another?" at bounding box center [96, 368] width 113 height 32
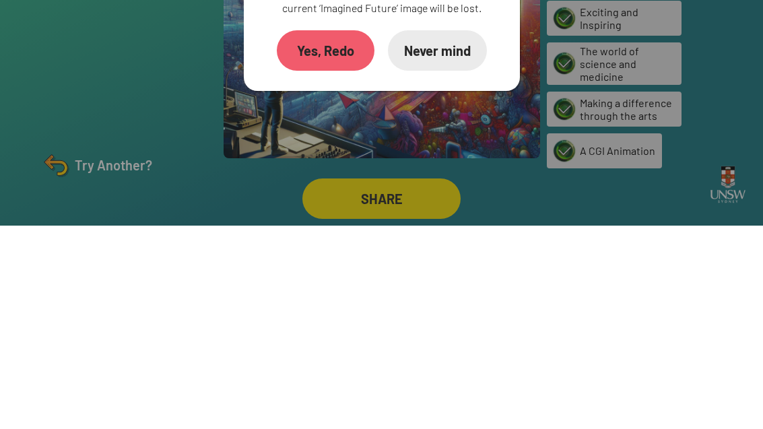
click at [327, 236] on div "Yes, Redo" at bounding box center [326, 254] width 98 height 40
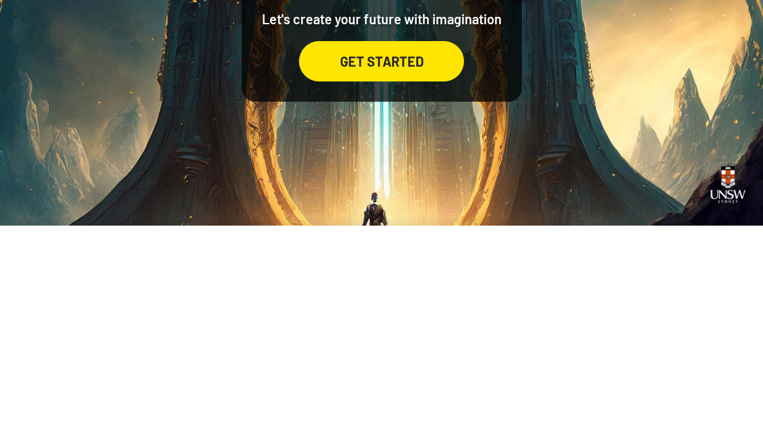
click at [395, 280] on div "GET STARTED" at bounding box center [381, 265] width 165 height 40
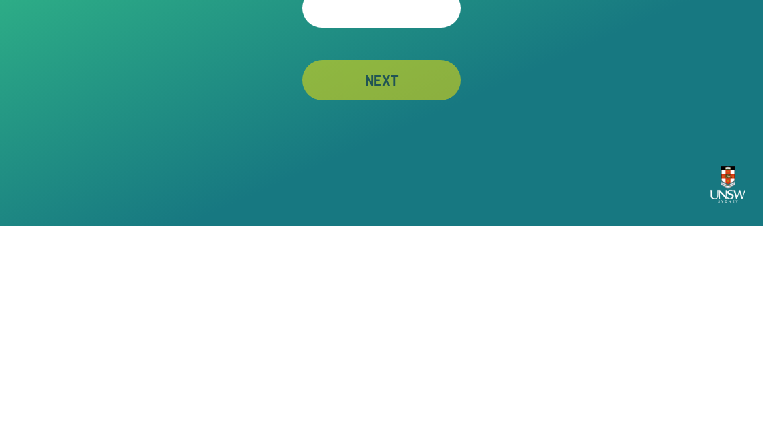
click at [410, 214] on input "text" at bounding box center [381, 211] width 158 height 39
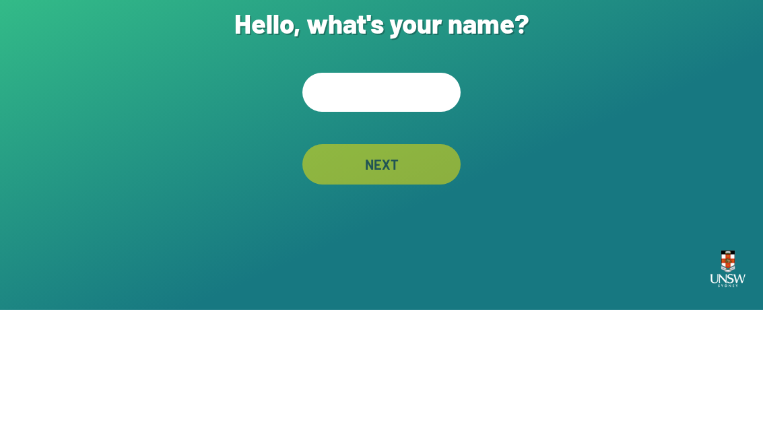
type input "*"
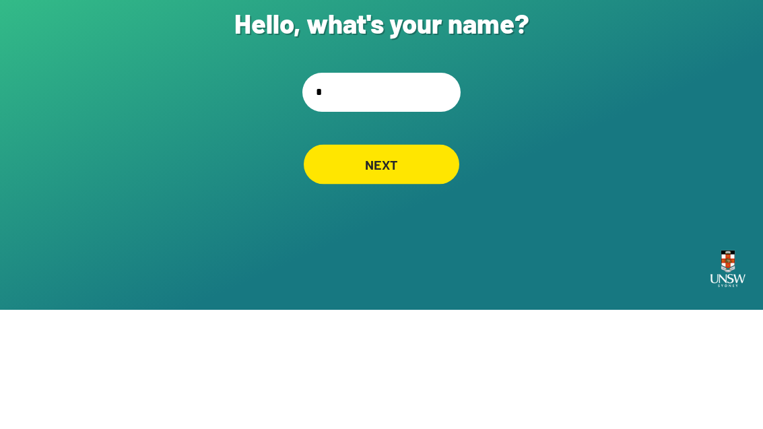
click at [408, 263] on div "NEXT" at bounding box center [382, 283] width 156 height 40
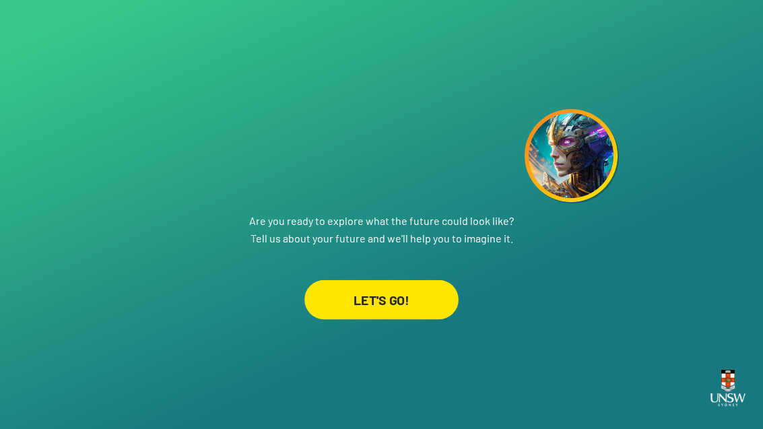
click at [410, 305] on div "LET'S GO!" at bounding box center [382, 299] width 154 height 39
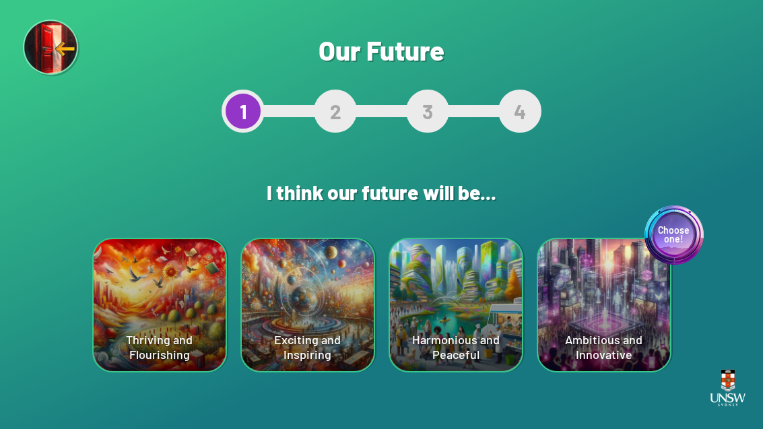
click at [172, 321] on div "Thriving and Flourishing" at bounding box center [160, 305] width 132 height 132
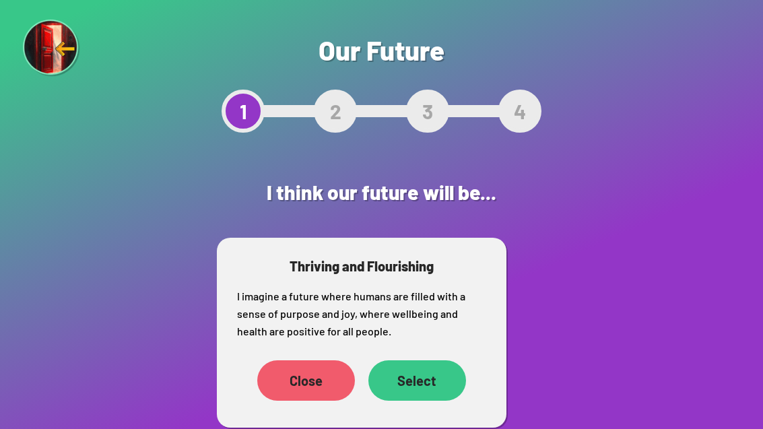
click at [417, 362] on div "Select" at bounding box center [418, 380] width 98 height 40
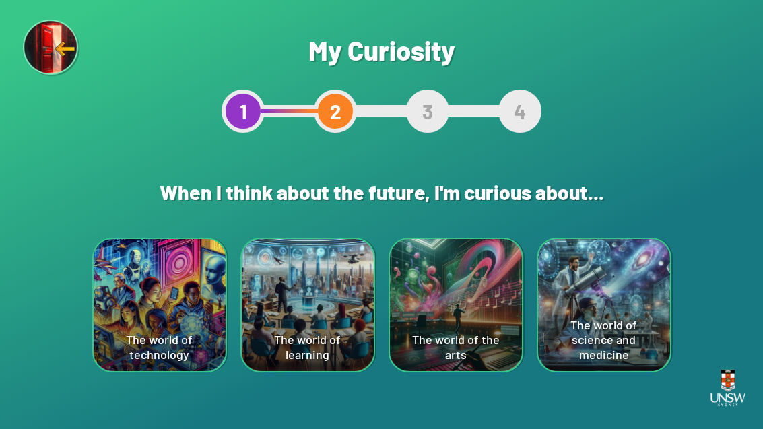
click at [436, 363] on div "The world of the arts" at bounding box center [456, 305] width 132 height 132
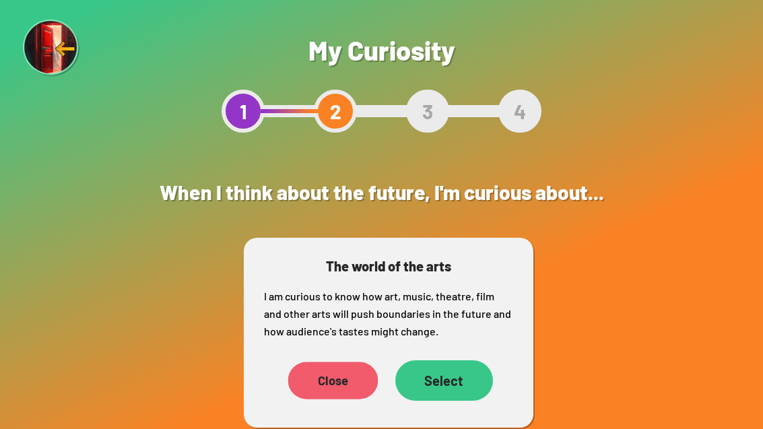
click at [337, 373] on div "Close" at bounding box center [333, 380] width 90 height 37
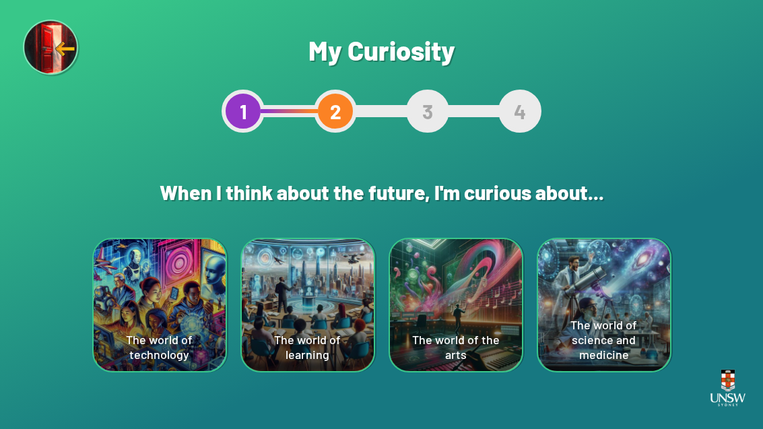
click at [443, 309] on div "The world of the arts" at bounding box center [456, 305] width 132 height 132
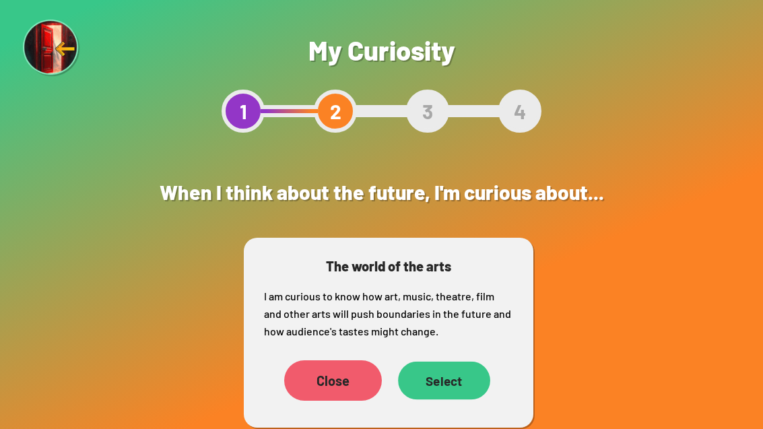
click at [448, 372] on div "Select" at bounding box center [444, 381] width 92 height 38
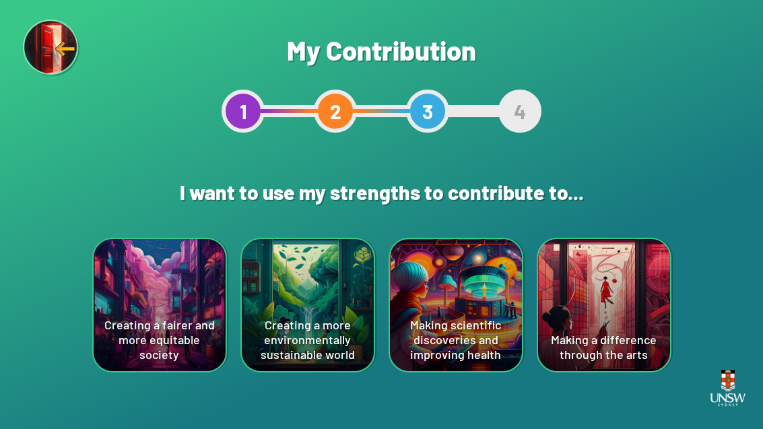
click at [610, 313] on div "Making a difference through the arts" at bounding box center [604, 305] width 132 height 132
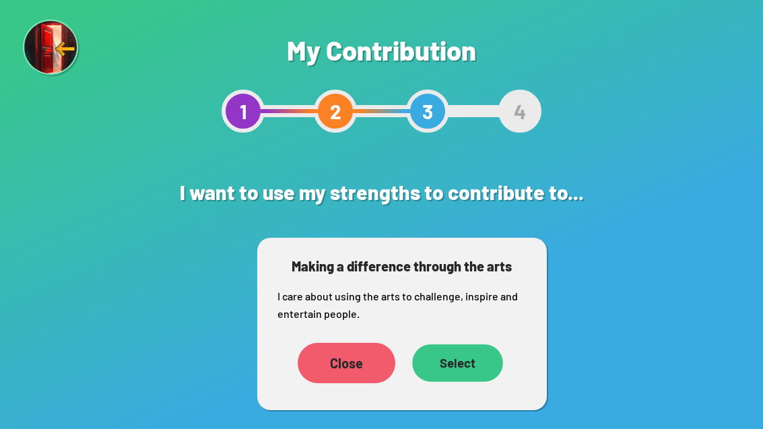
click at [459, 363] on div "Select" at bounding box center [457, 363] width 91 height 38
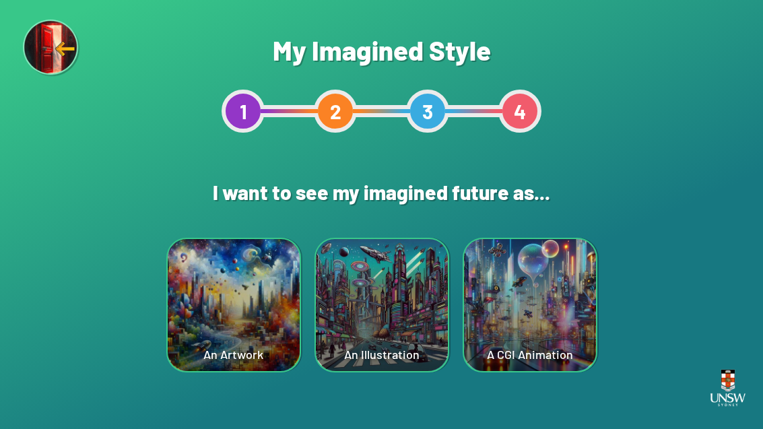
click at [537, 292] on div "A CGI Animation" at bounding box center [530, 305] width 132 height 132
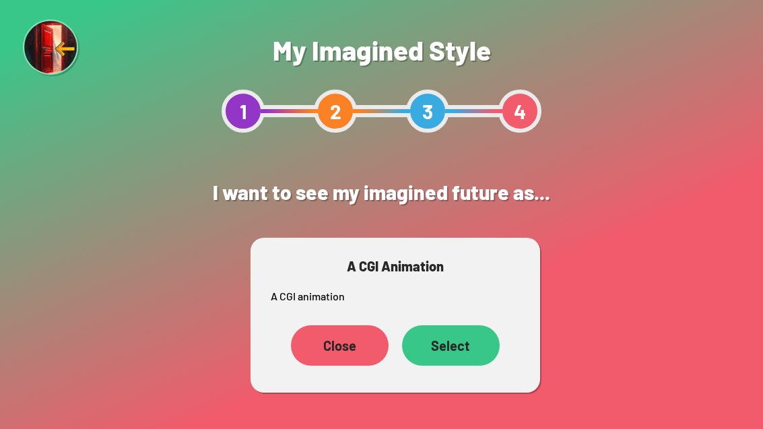
click at [463, 340] on div "Select" at bounding box center [451, 345] width 98 height 40
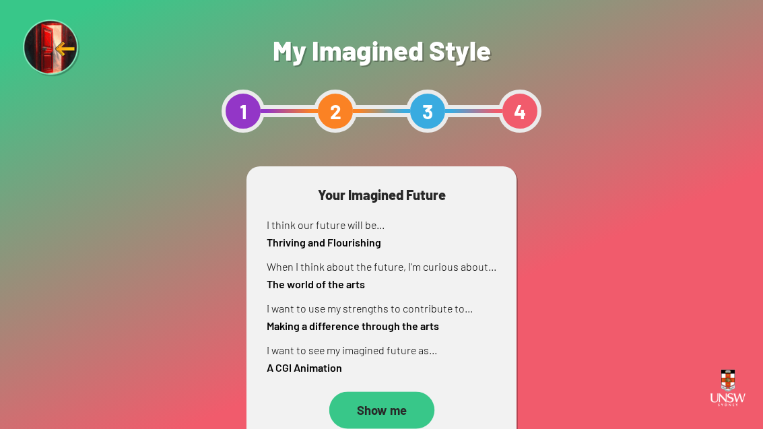
click at [391, 397] on div "Show me" at bounding box center [382, 409] width 106 height 37
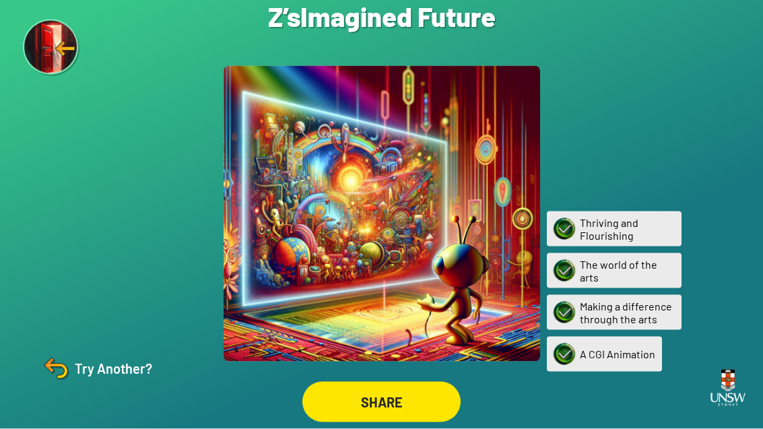
scroll to position [43, 0]
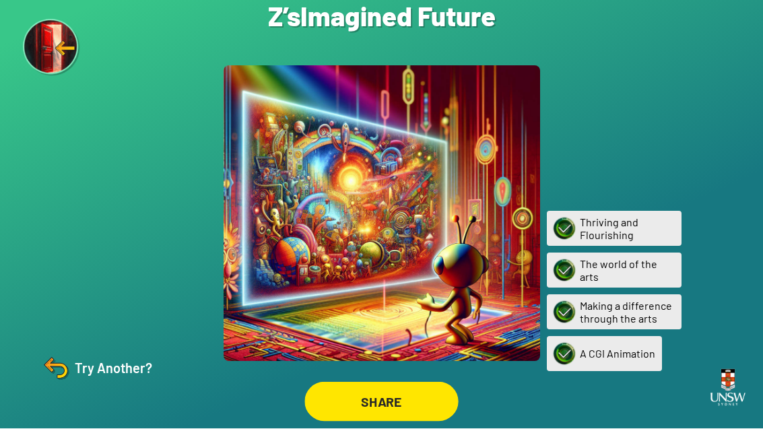
click at [404, 387] on div "SHARE" at bounding box center [382, 402] width 154 height 39
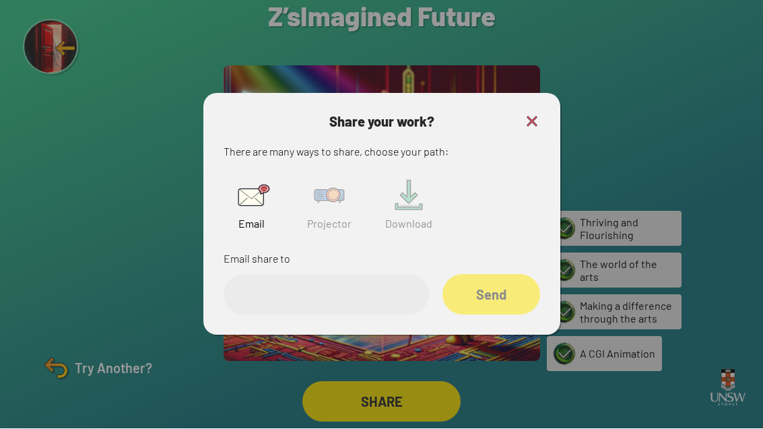
click at [340, 187] on img at bounding box center [329, 195] width 43 height 43
click at [333, 275] on input "text" at bounding box center [326, 295] width 205 height 40
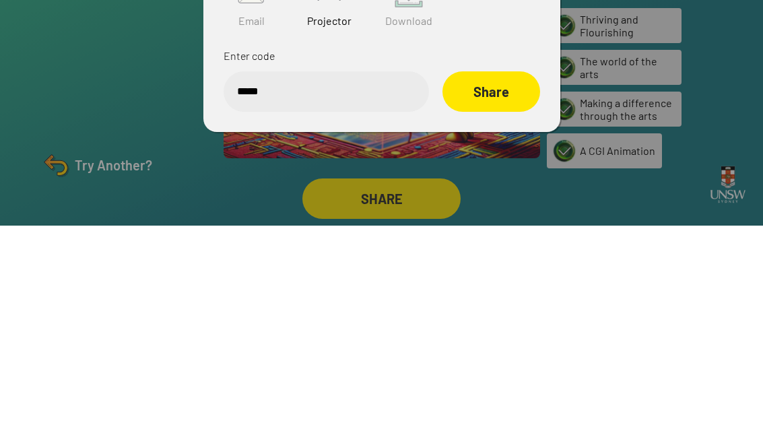
type input "******"
click at [507, 275] on div "Share" at bounding box center [491, 295] width 97 height 40
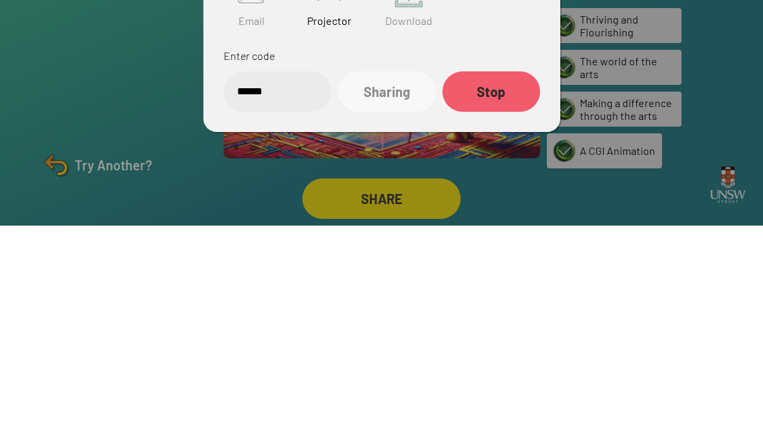
click at [78, 172] on div at bounding box center [381, 214] width 763 height 429
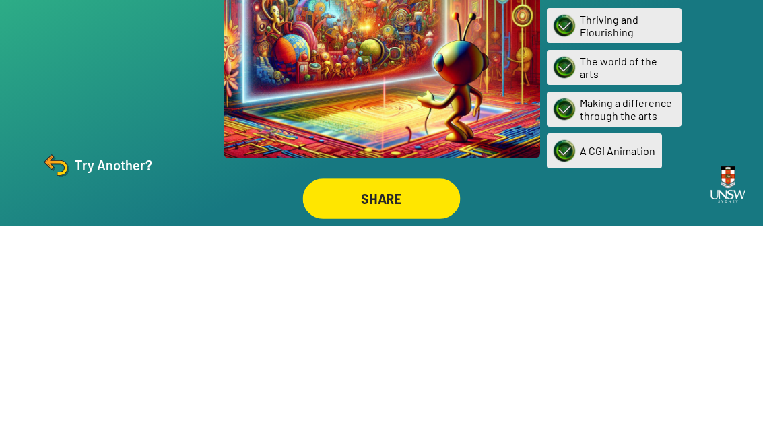
click at [406, 382] on div "SHARE" at bounding box center [382, 402] width 158 height 40
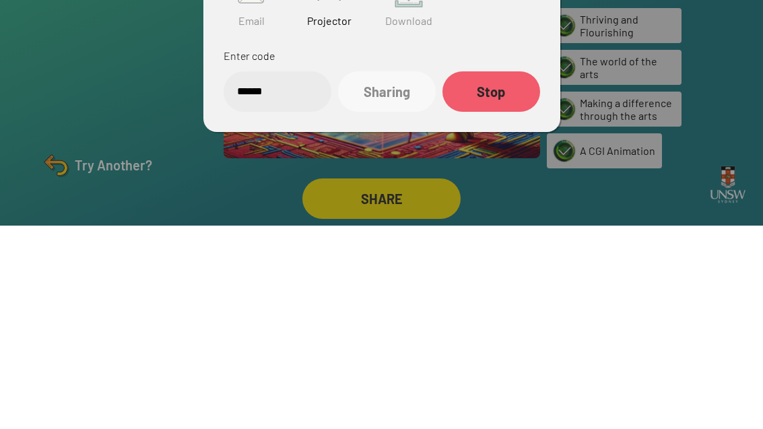
click at [556, 94] on div "Share your work? There are many ways to share, choose your path: Email Projecto…" at bounding box center [381, 215] width 357 height 242
click at [555, 94] on div "Share your work? There are many ways to share, choose your path: Email Projecto…" at bounding box center [381, 215] width 357 height 242
click at [527, 114] on img at bounding box center [532, 122] width 16 height 16
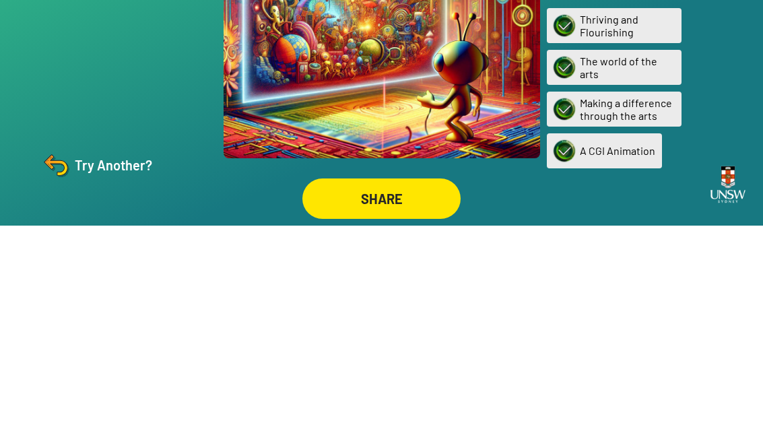
click at [549, 87] on div "Are you sure? You are about to restart the questions. Your current ‘Imagined Fu…" at bounding box center [381, 214] width 763 height 429
click at [98, 358] on div "Try Another?" at bounding box center [96, 368] width 113 height 32
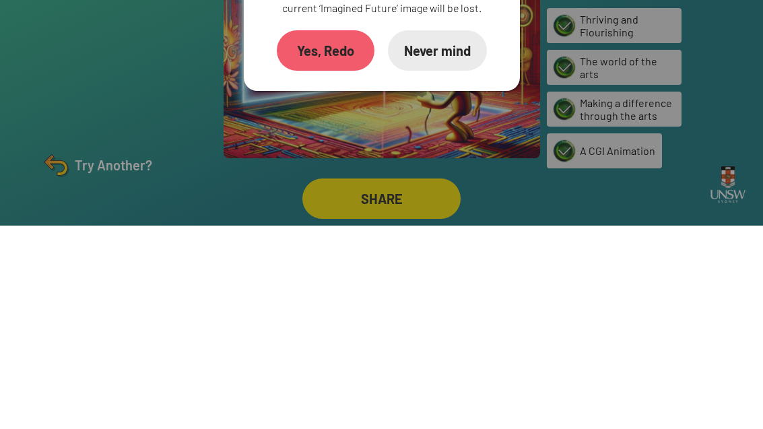
click at [327, 239] on div "Yes, Redo" at bounding box center [326, 254] width 98 height 40
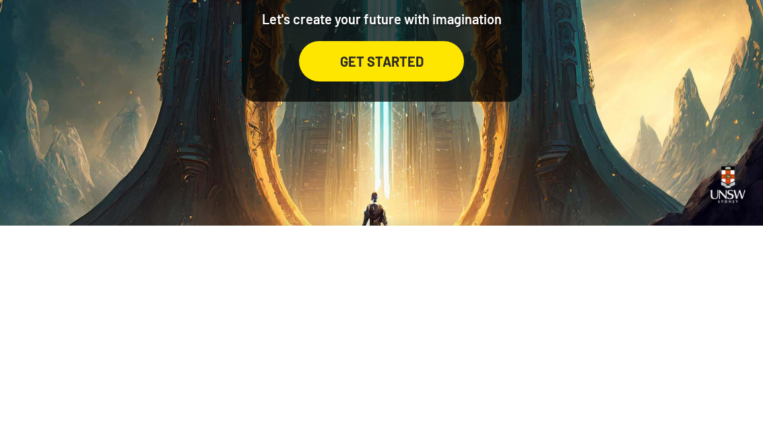
click at [370, 285] on div "GET STARTED" at bounding box center [381, 265] width 165 height 40
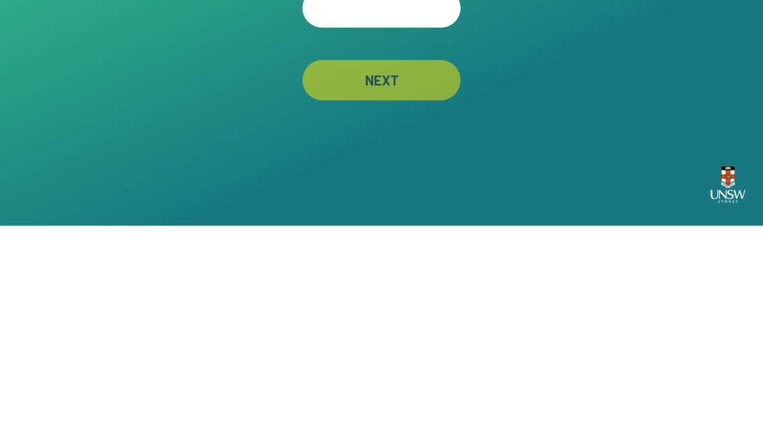
click at [408, 224] on input "text" at bounding box center [381, 211] width 158 height 39
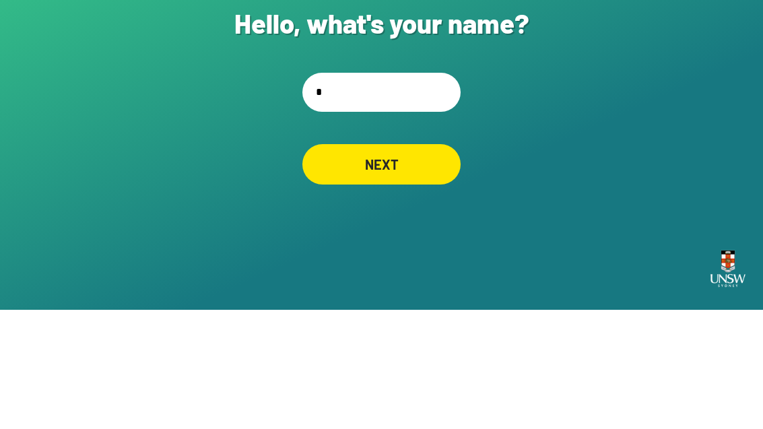
type input "**"
click at [408, 263] on div "NEXT" at bounding box center [382, 283] width 156 height 40
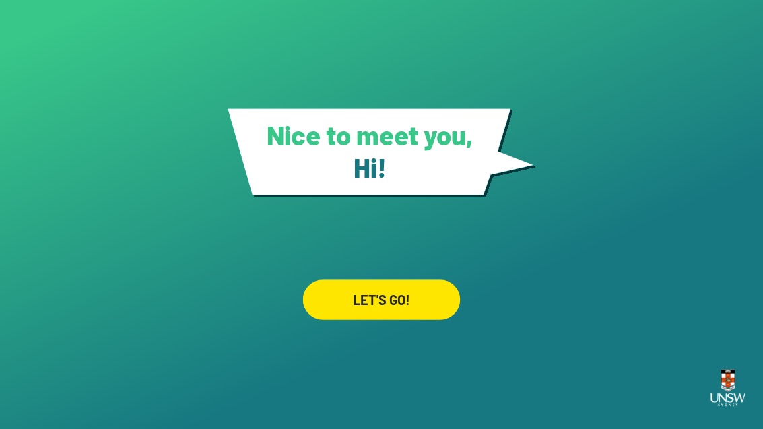
click at [387, 303] on div "LET'S GO!" at bounding box center [382, 300] width 158 height 40
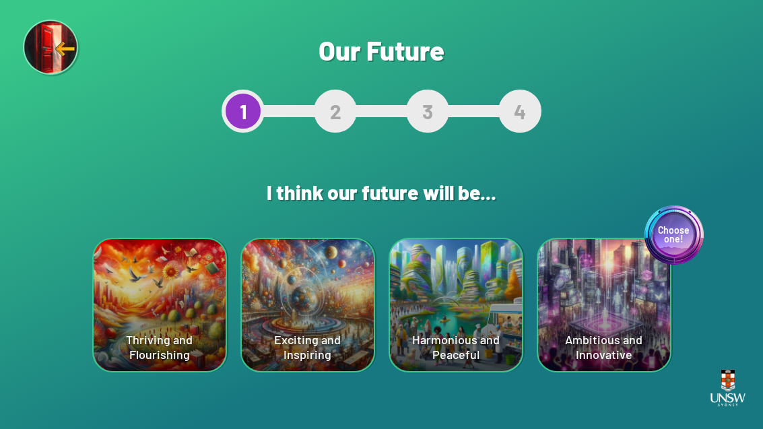
click at [604, 281] on div "Choose one! Ambitious and Innovative" at bounding box center [604, 305] width 132 height 132
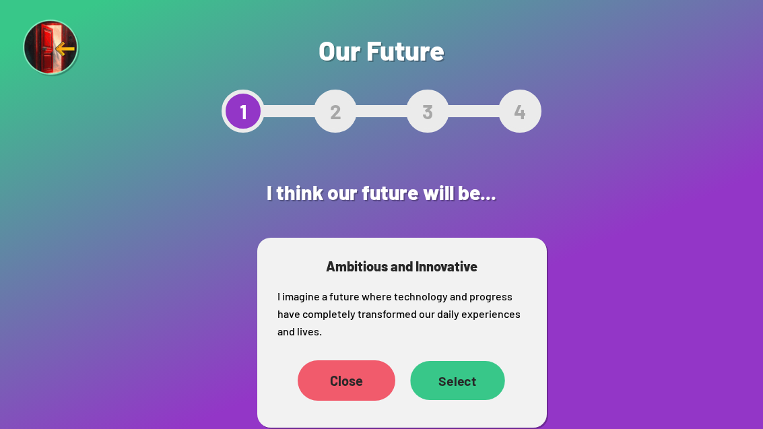
scroll to position [2, 0]
click at [459, 384] on div "Select" at bounding box center [458, 381] width 96 height 40
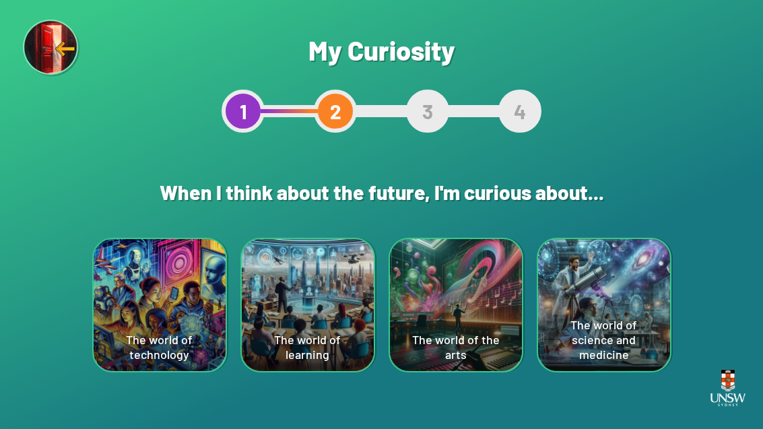
click at [604, 278] on div "The world of science and medicine" at bounding box center [604, 305] width 132 height 132
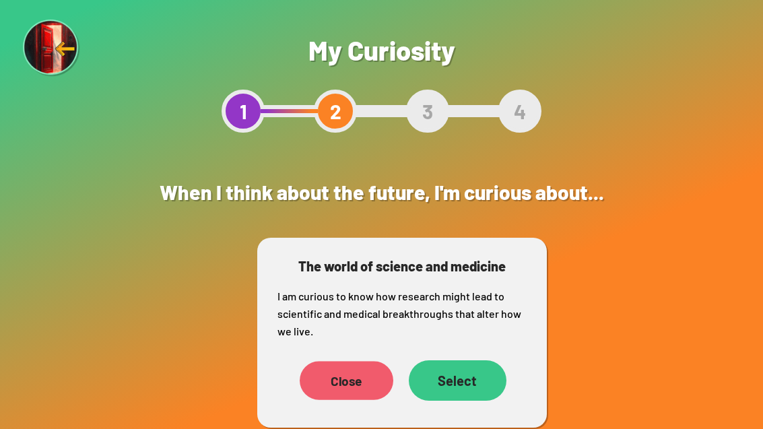
click at [356, 389] on div "Close" at bounding box center [347, 380] width 94 height 39
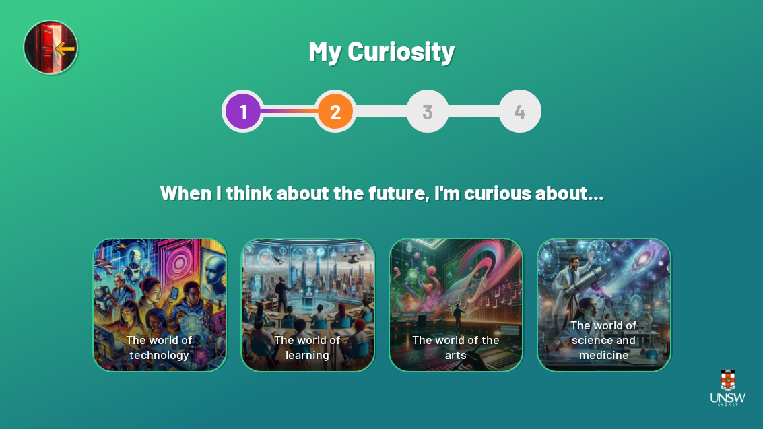
click at [140, 335] on div "The world of technology" at bounding box center [160, 305] width 132 height 132
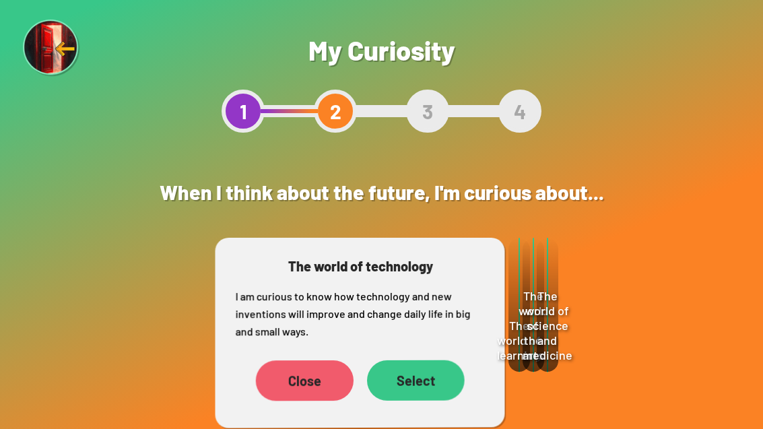
click at [429, 367] on div "Select" at bounding box center [416, 380] width 98 height 40
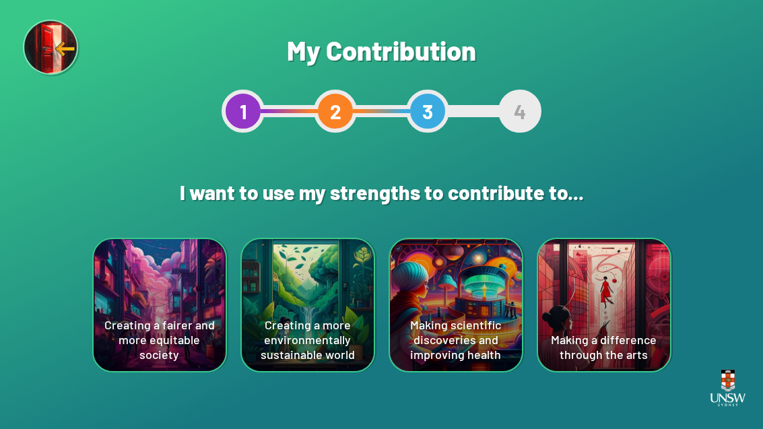
click at [130, 315] on div "Creating a fairer and more equitable society" at bounding box center [160, 305] width 132 height 132
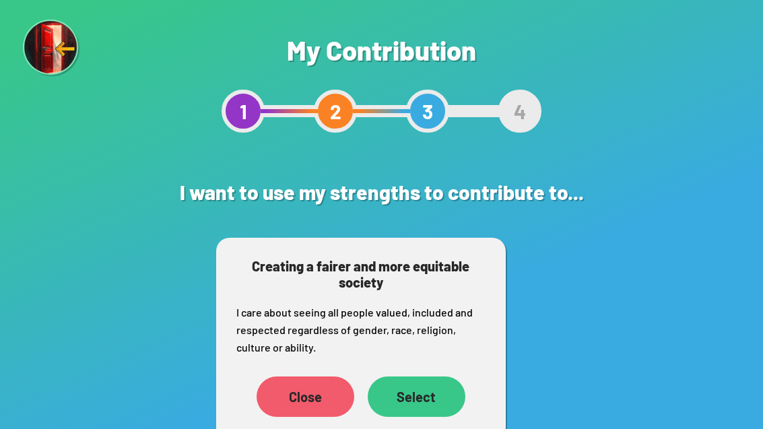
click at [398, 381] on div "Select" at bounding box center [417, 397] width 98 height 40
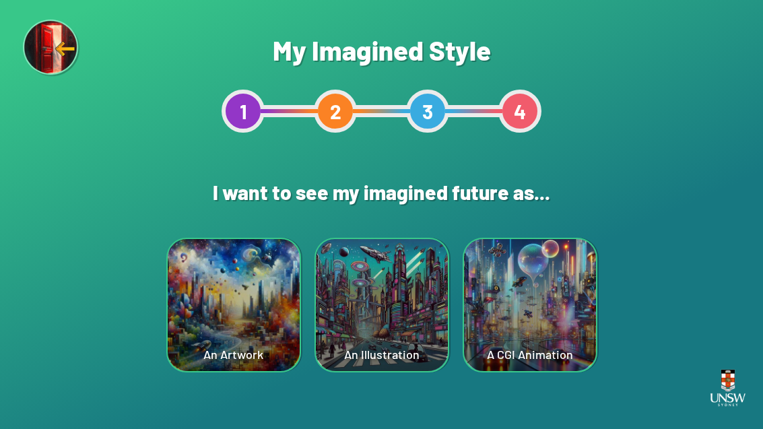
click at [550, 304] on div "A CGI Animation" at bounding box center [530, 305] width 132 height 132
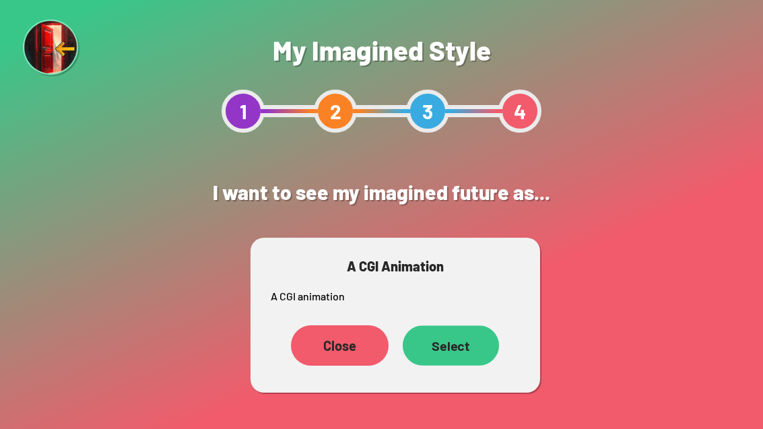
click at [461, 356] on div "Select" at bounding box center [450, 345] width 96 height 40
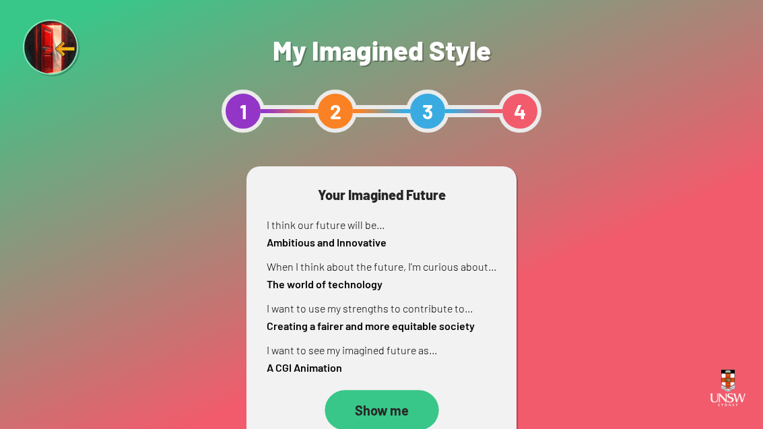
click at [388, 398] on div "Show me" at bounding box center [382, 410] width 114 height 40
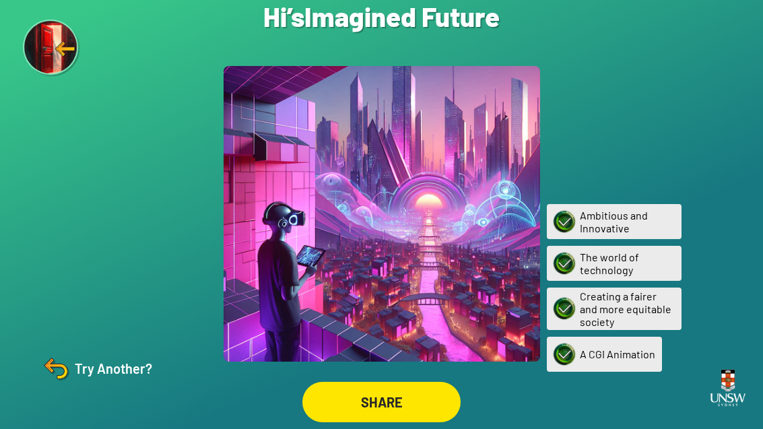
scroll to position [43, 0]
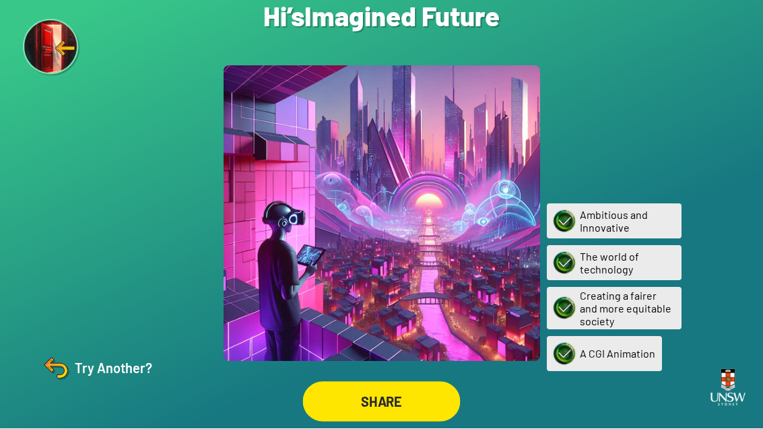
click at [395, 391] on div "SHARE" at bounding box center [382, 402] width 158 height 40
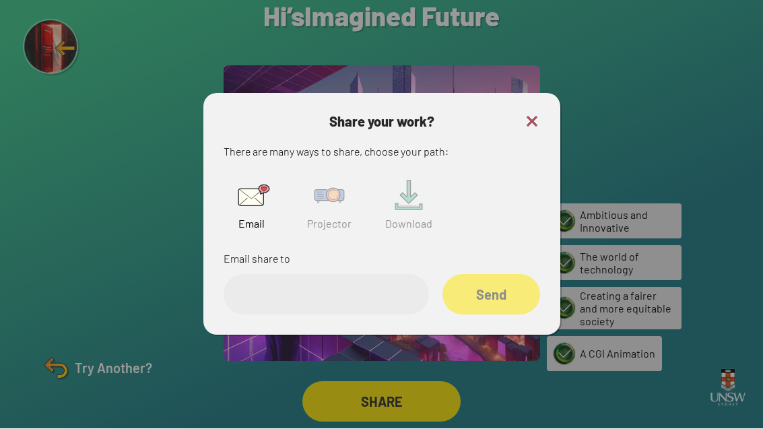
click at [320, 286] on input "email" at bounding box center [326, 295] width 205 height 40
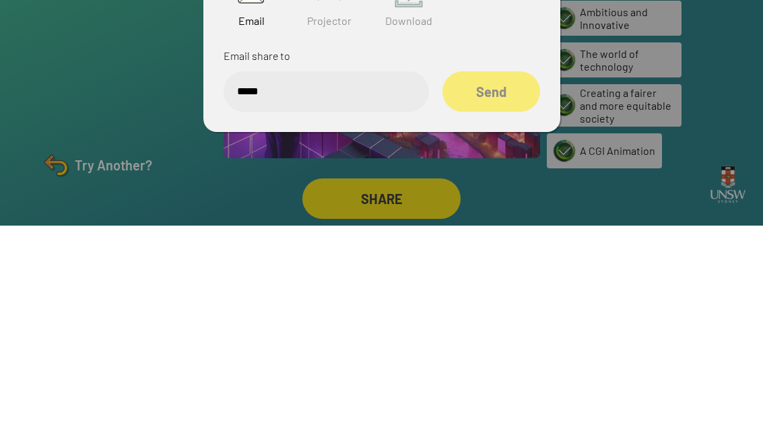
type input "******"
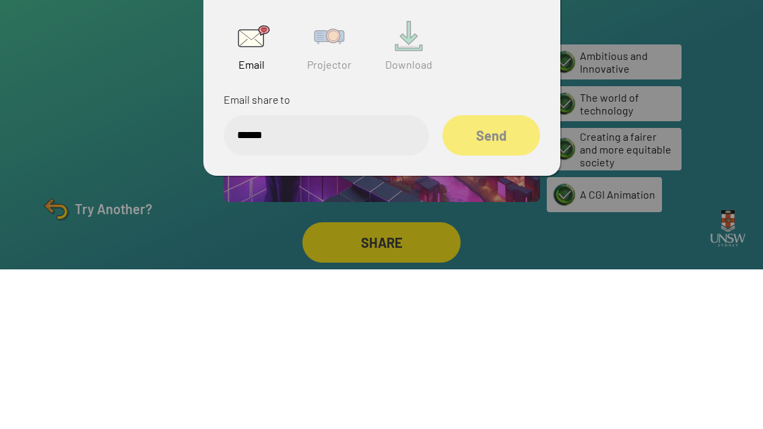
click at [332, 174] on img at bounding box center [329, 195] width 43 height 43
click at [344, 282] on input "text" at bounding box center [326, 295] width 205 height 40
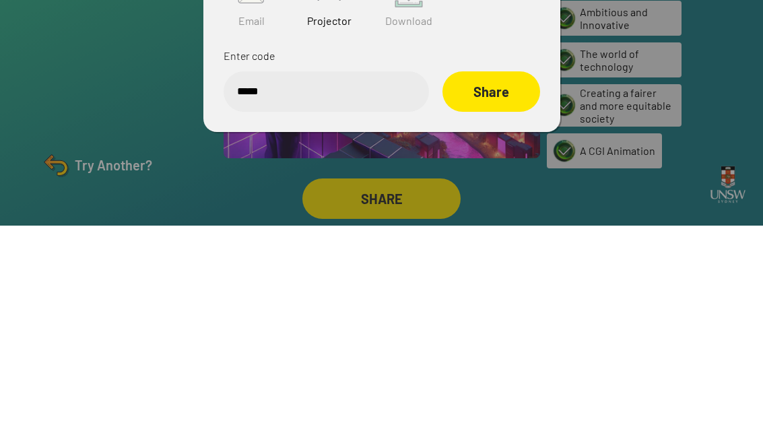
type input "******"
click at [486, 275] on div "Share" at bounding box center [492, 295] width 98 height 40
